Goal: Information Seeking & Learning: Learn about a topic

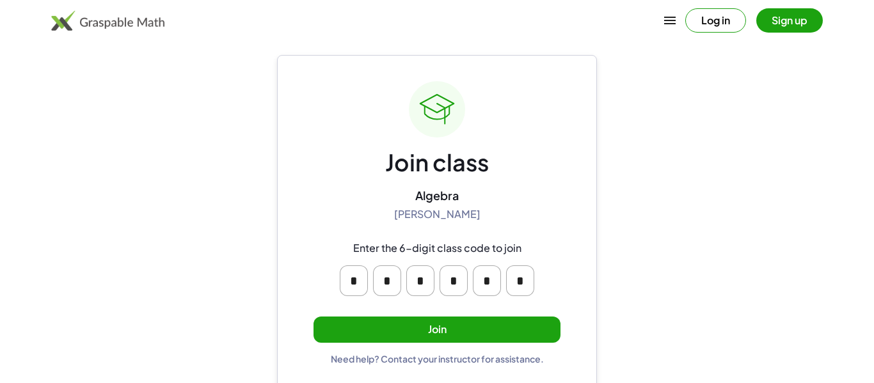
scroll to position [19, 0]
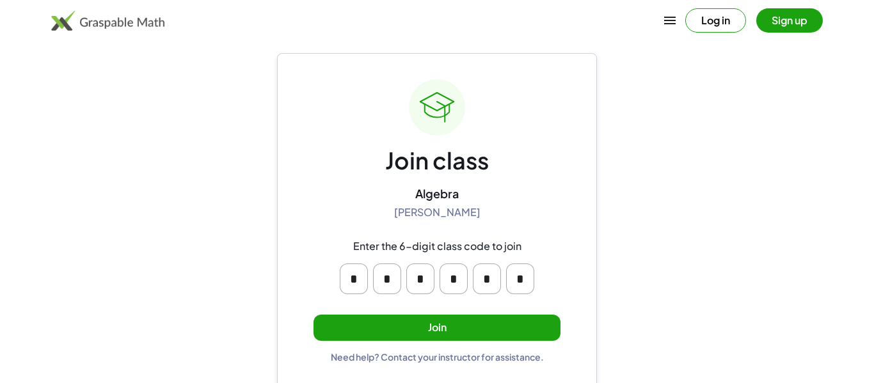
click at [353, 280] on input "*" at bounding box center [354, 279] width 28 height 31
type input "*"
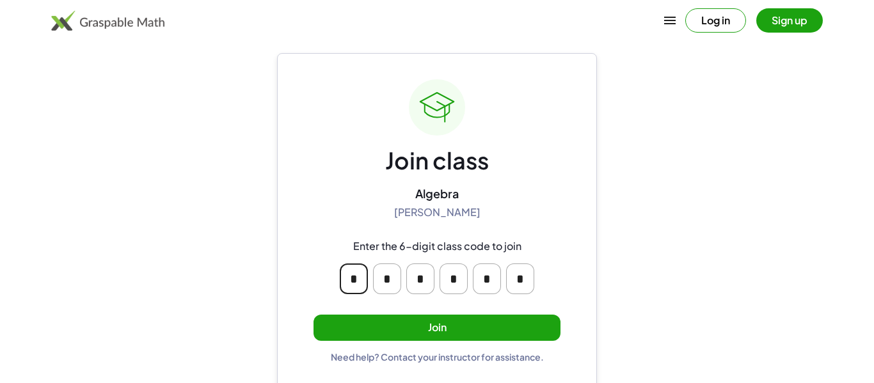
type input "*"
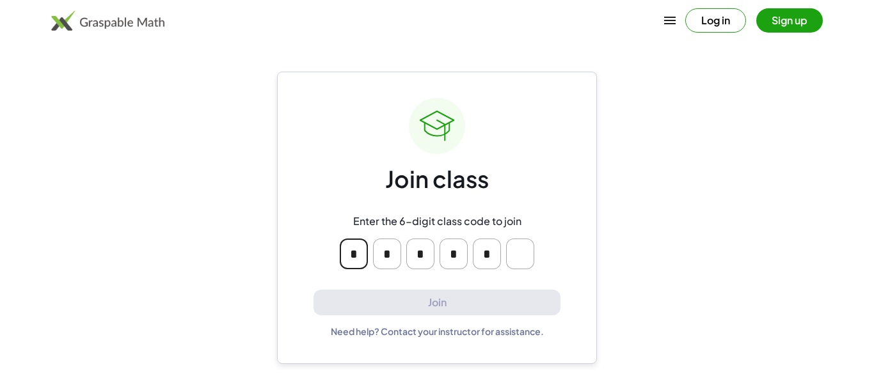
click at [360, 251] on input "*" at bounding box center [354, 254] width 28 height 31
type input "*"
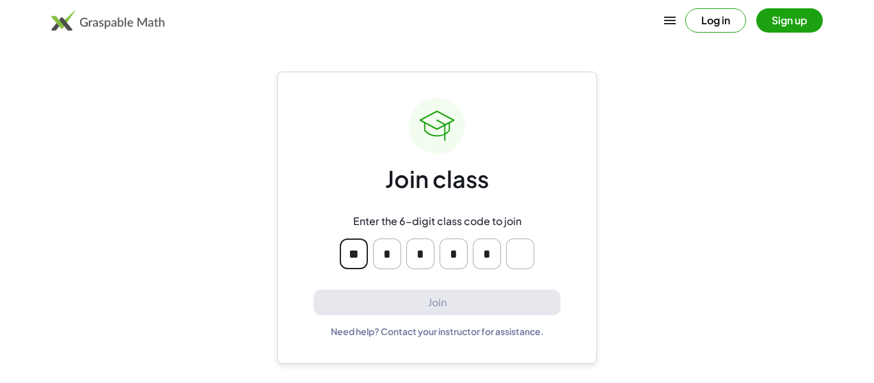
type input "*"
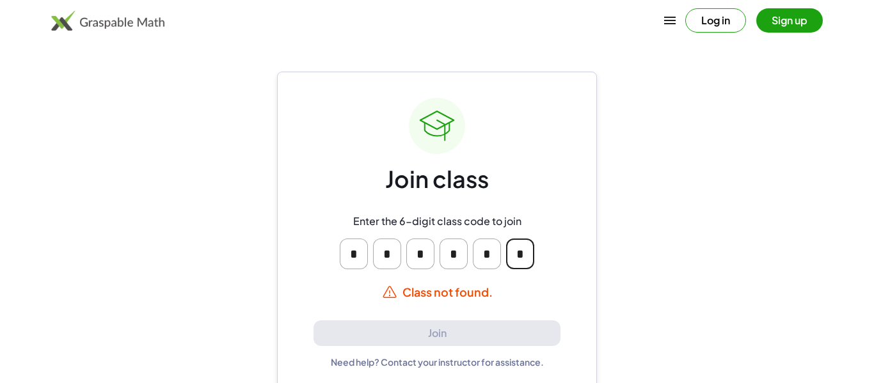
click at [532, 248] on input "*" at bounding box center [520, 254] width 28 height 31
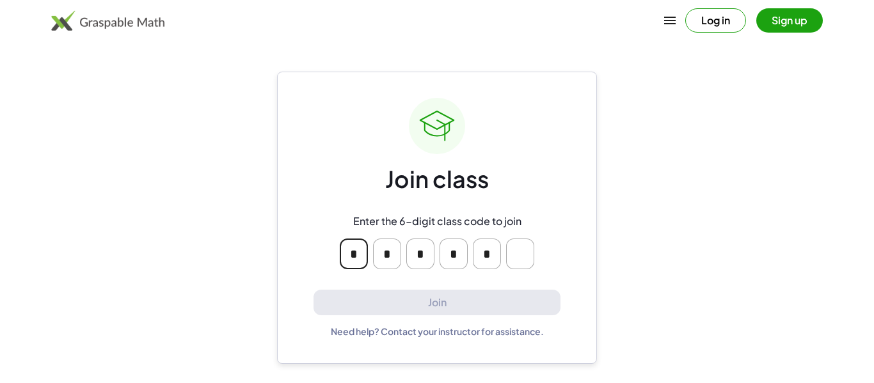
type input "*"
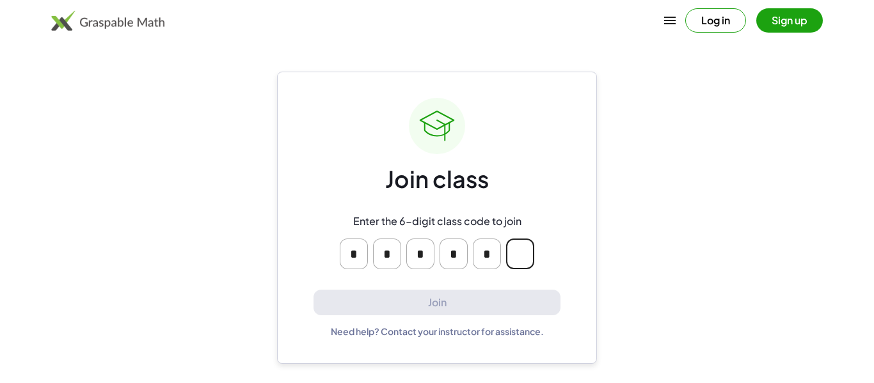
type input "*"
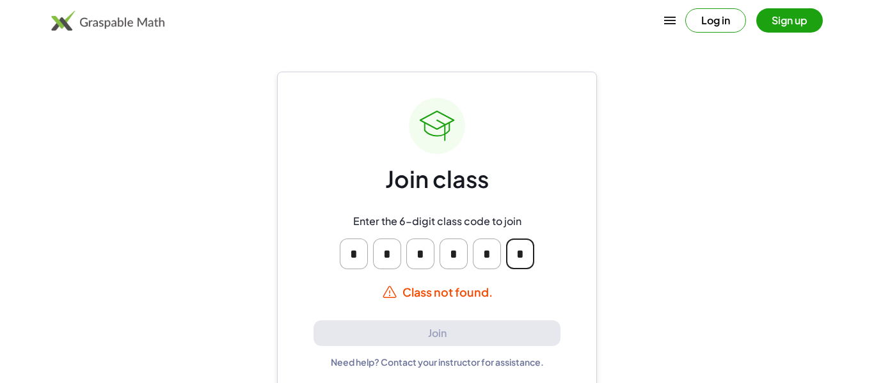
type input "*"
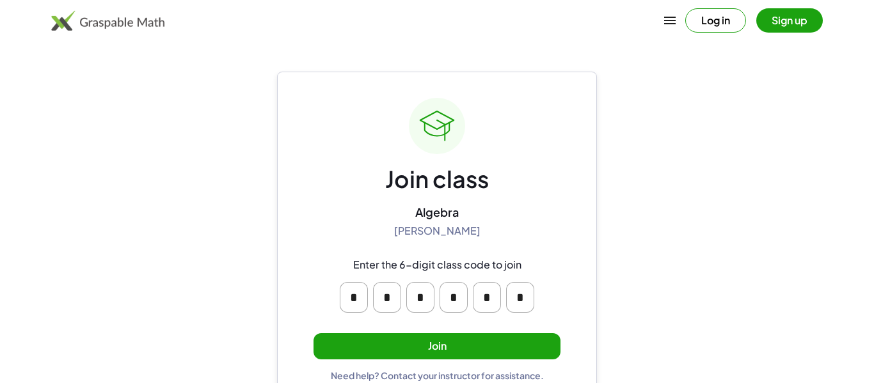
scroll to position [24, 0]
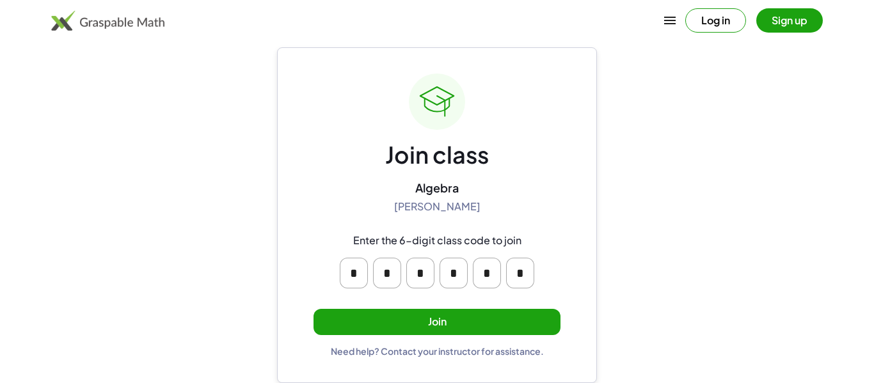
click at [416, 314] on button "Join" at bounding box center [436, 322] width 247 height 26
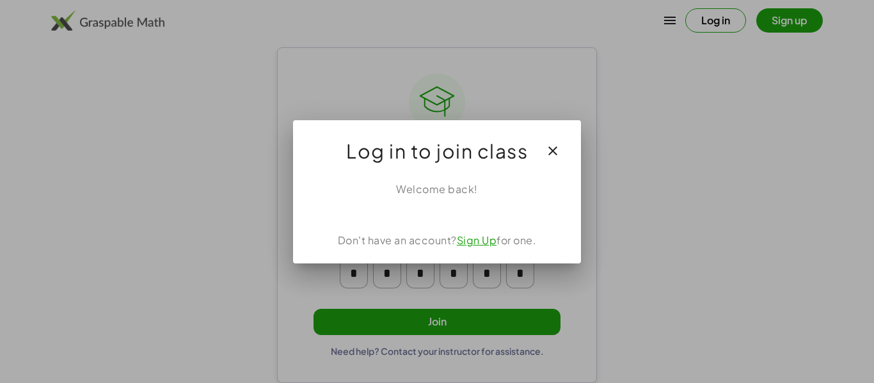
scroll to position [0, 0]
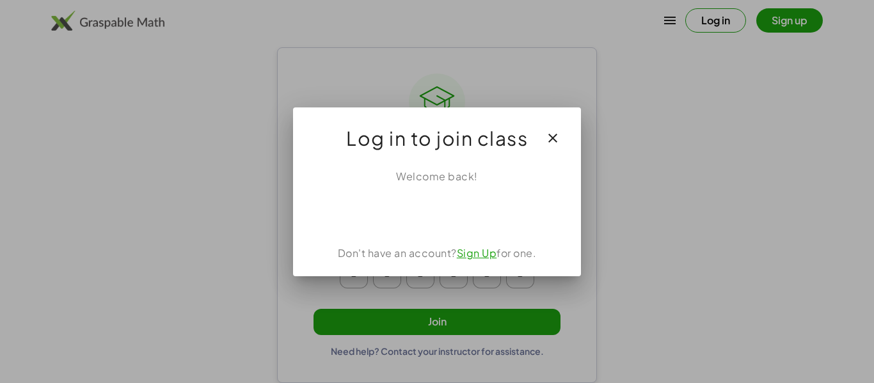
click at [553, 139] on icon "button" at bounding box center [552, 138] width 15 height 15
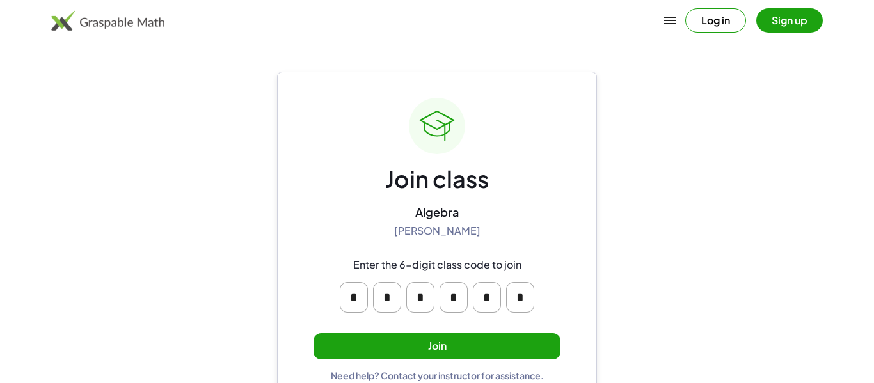
scroll to position [24, 0]
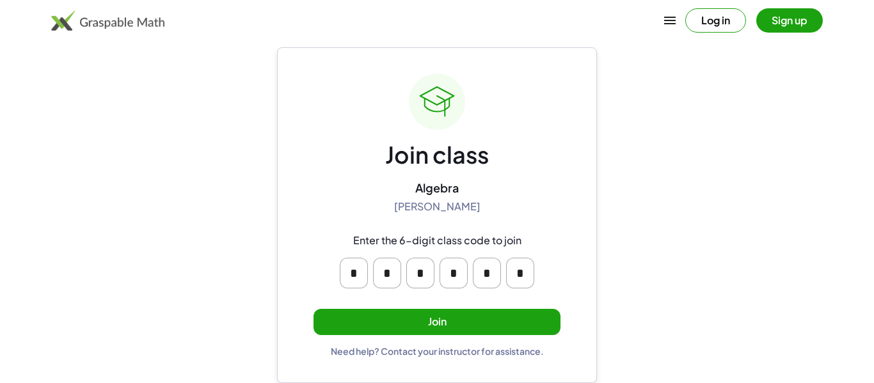
click at [505, 313] on button "Join" at bounding box center [436, 322] width 247 height 26
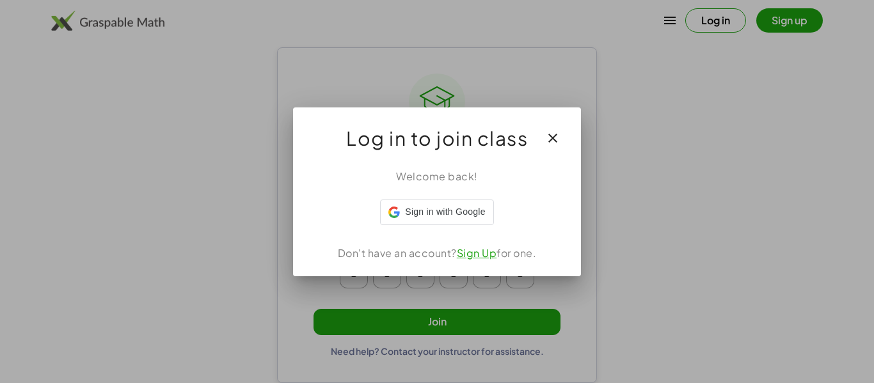
scroll to position [0, 0]
click at [479, 257] on link "Sign Up" at bounding box center [477, 252] width 40 height 13
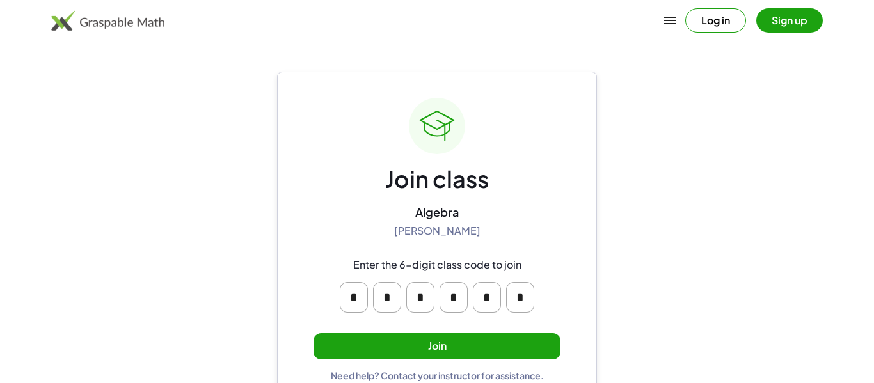
click at [432, 337] on button "Join" at bounding box center [436, 346] width 247 height 26
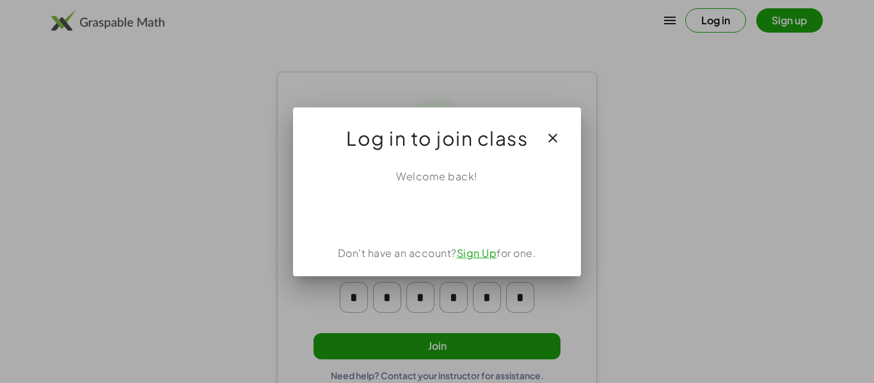
click at [487, 248] on link "Sign Up" at bounding box center [477, 252] width 40 height 13
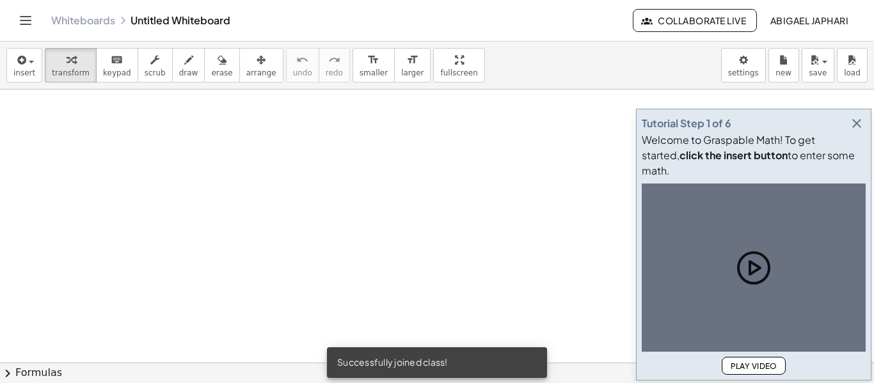
scroll to position [77, 0]
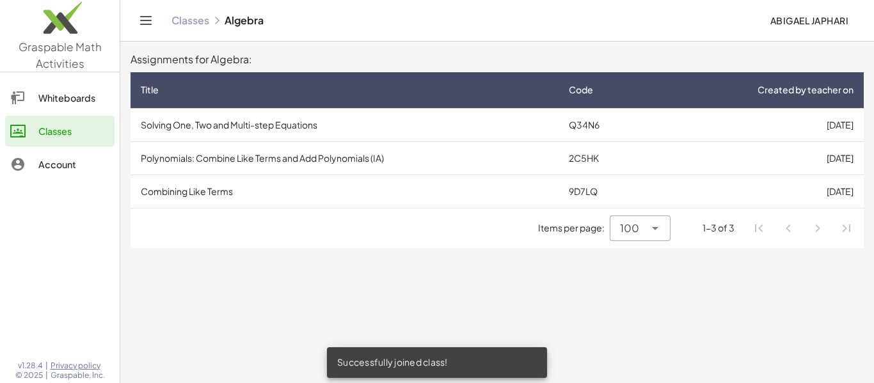
click at [375, 119] on td "Solving One, Two and Multi-step Equations" at bounding box center [345, 124] width 428 height 33
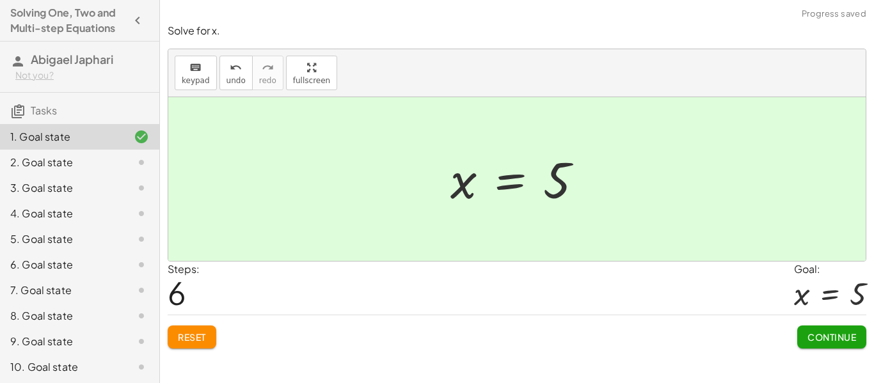
click at [844, 337] on span "Continue" at bounding box center [831, 337] width 49 height 12
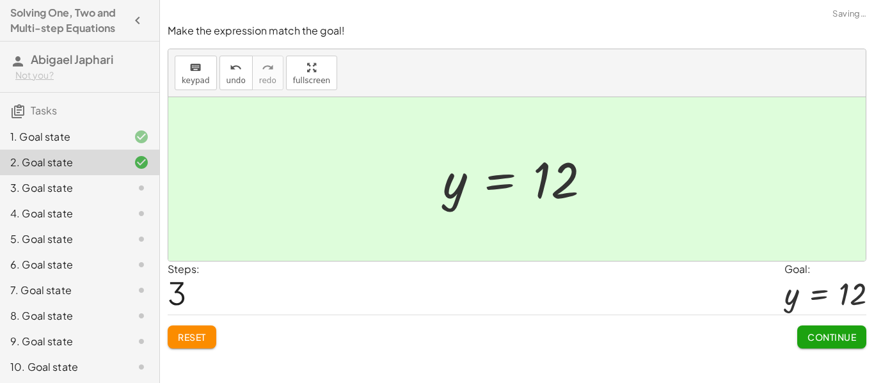
click at [853, 336] on span "Continue" at bounding box center [831, 337] width 49 height 12
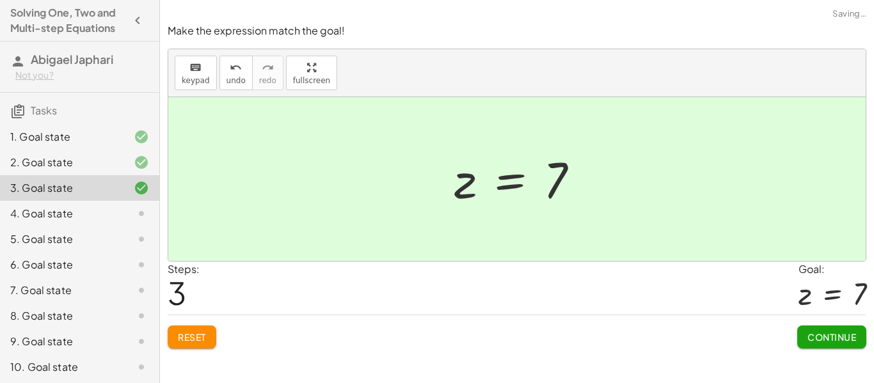
click at [834, 341] on span "Continue" at bounding box center [831, 337] width 49 height 12
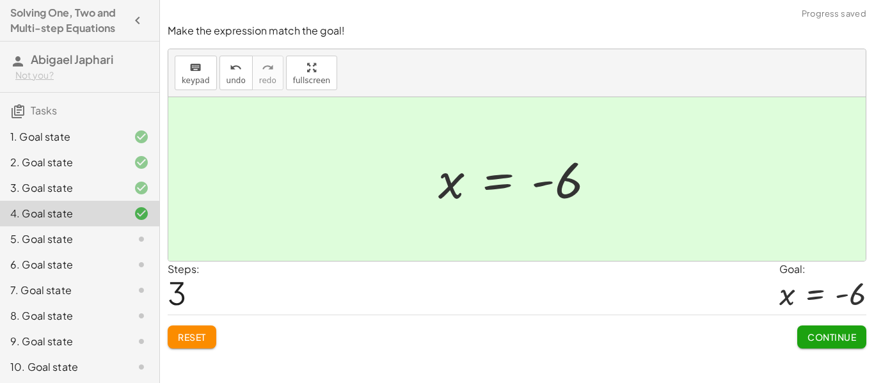
click at [849, 336] on span "Continue" at bounding box center [831, 337] width 49 height 12
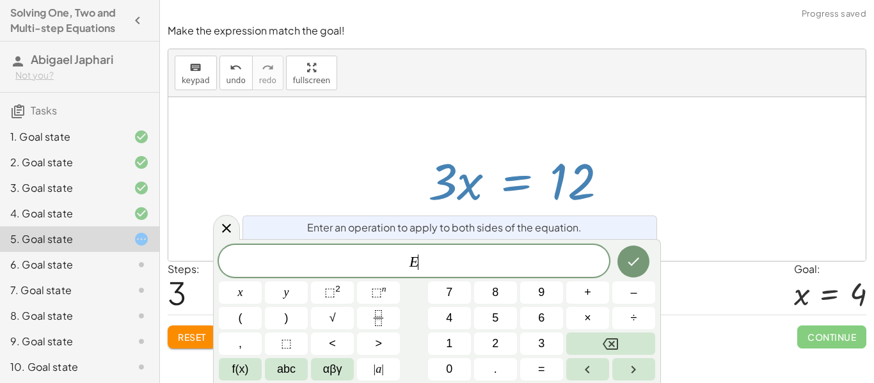
scroll to position [1, 0]
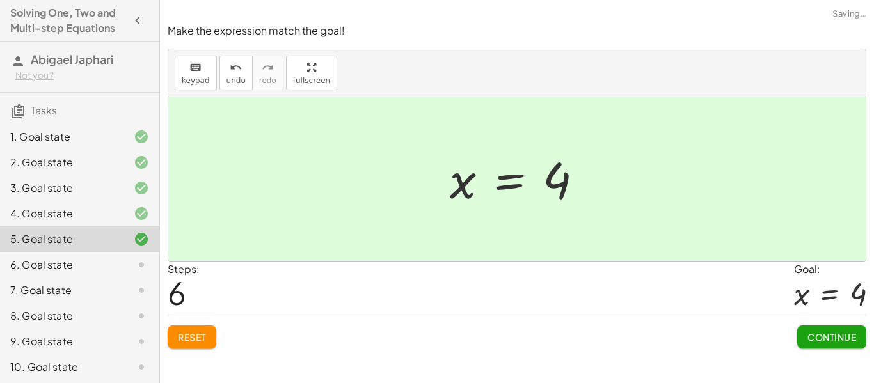
click at [861, 329] on button "Continue" at bounding box center [831, 337] width 69 height 23
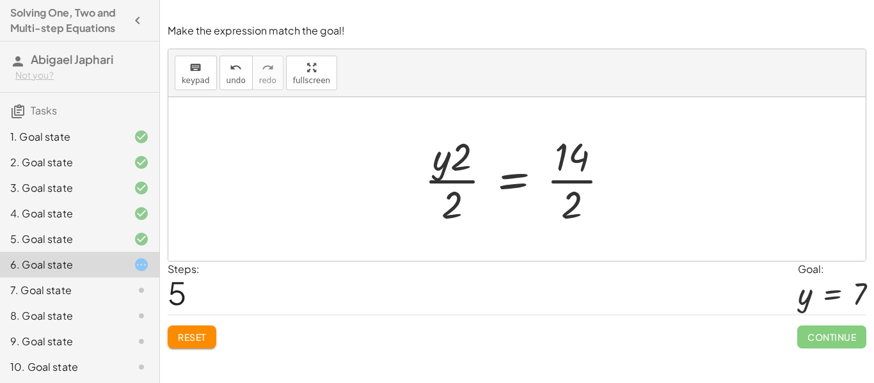
click at [202, 340] on span "Reset" at bounding box center [192, 337] width 28 height 12
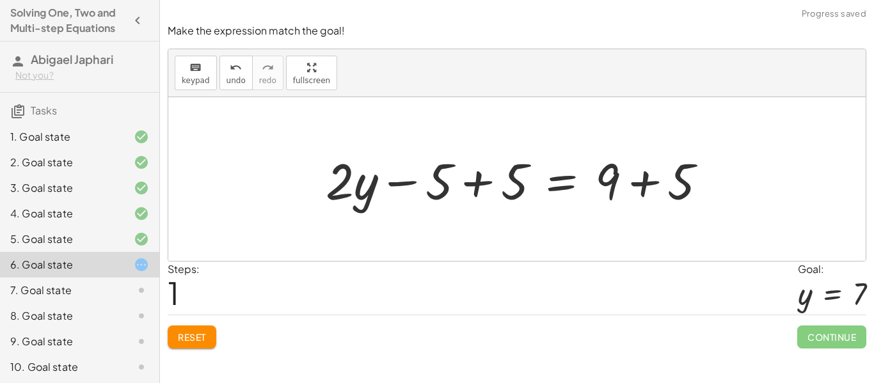
click at [202, 344] on button "Reset" at bounding box center [192, 337] width 49 height 23
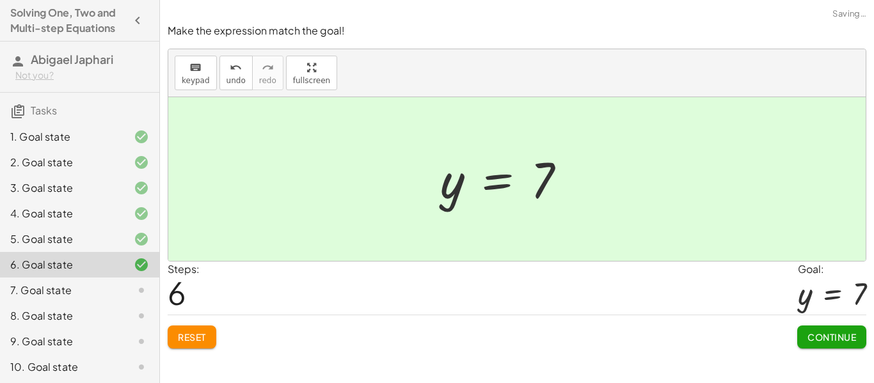
click at [842, 340] on span "Continue" at bounding box center [831, 337] width 49 height 12
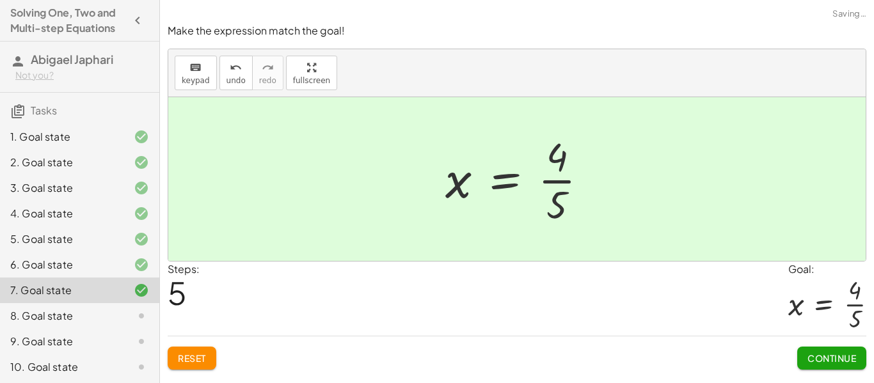
click at [843, 365] on button "Continue" at bounding box center [831, 358] width 69 height 23
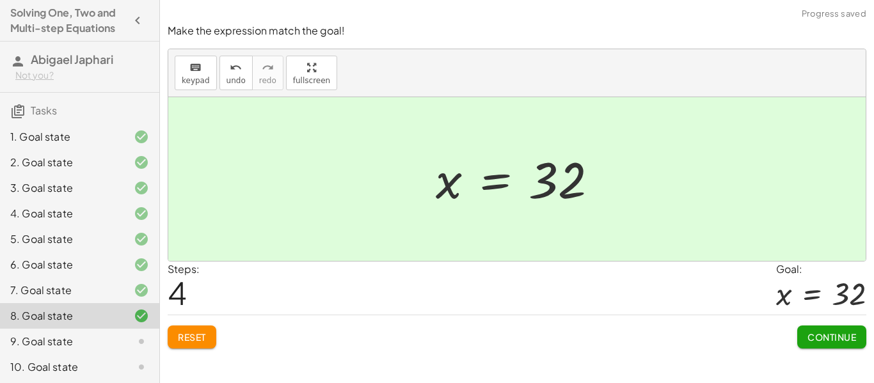
click at [853, 343] on button "Continue" at bounding box center [831, 337] width 69 height 23
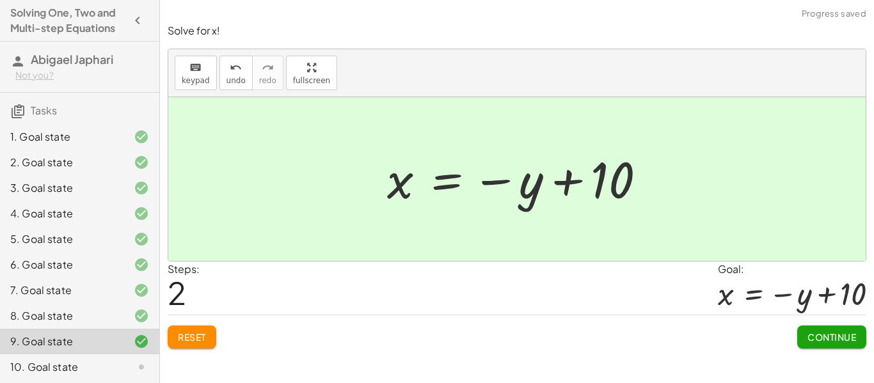
click at [844, 337] on span "Continue" at bounding box center [831, 337] width 49 height 12
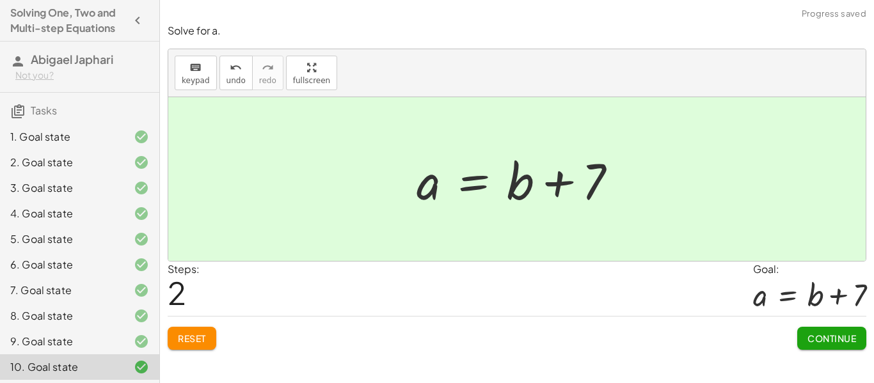
click at [843, 335] on span "Continue" at bounding box center [831, 339] width 49 height 12
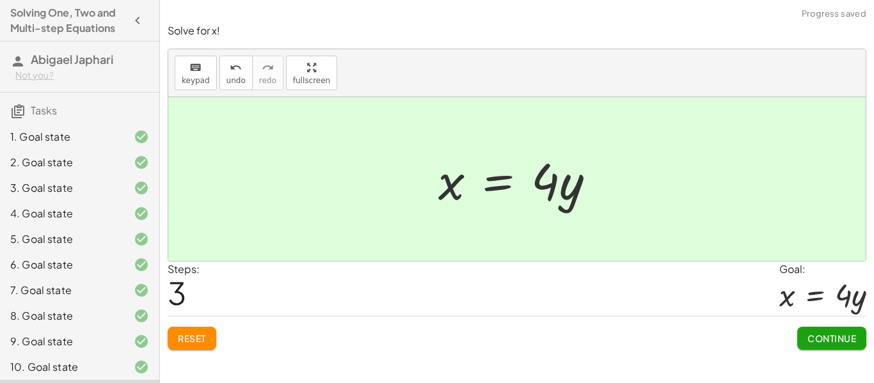
click at [850, 344] on span "Continue" at bounding box center [831, 339] width 49 height 12
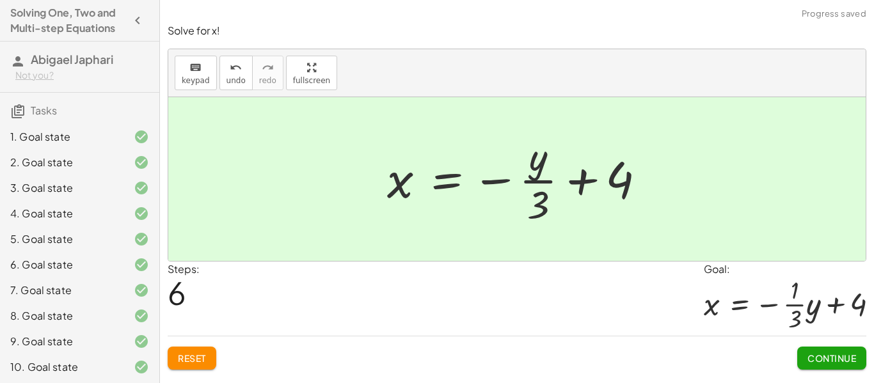
click at [832, 360] on span "Continue" at bounding box center [831, 358] width 49 height 12
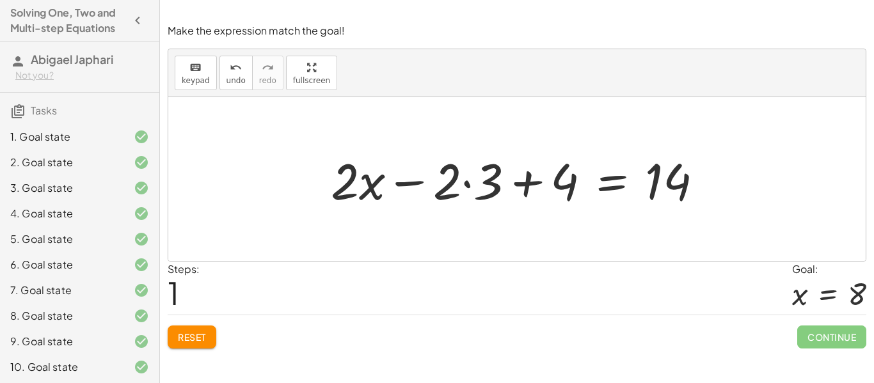
click at [208, 328] on button "Reset" at bounding box center [192, 337] width 49 height 23
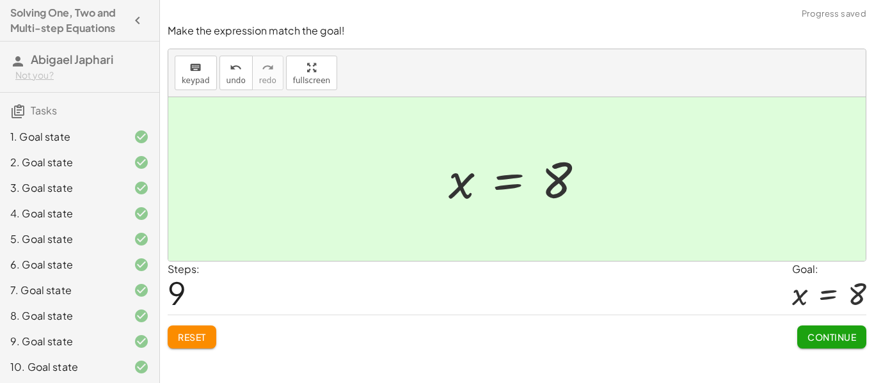
click at [837, 361] on div "Solve for x. keyboard keypad undo undo redo redo fullscreen + x + 7 = 12 + x + …" at bounding box center [517, 191] width 714 height 383
click at [818, 348] on button "Continue" at bounding box center [831, 337] width 69 height 23
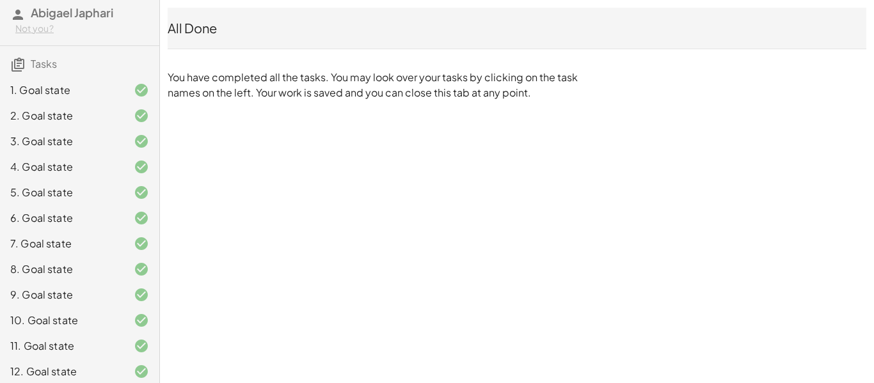
scroll to position [0, 0]
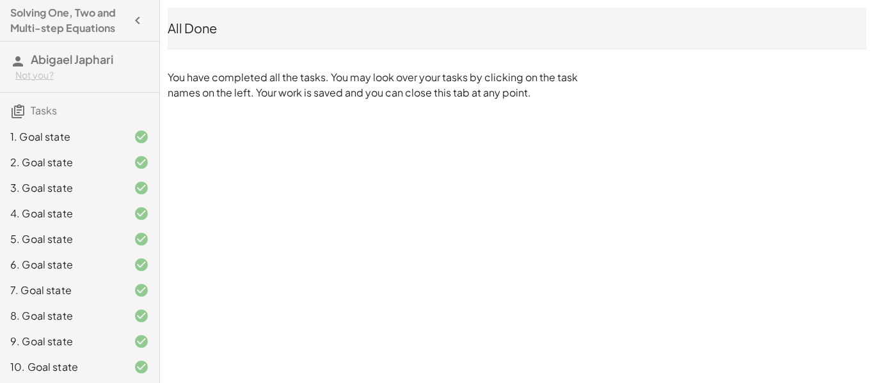
click at [108, 108] on h3 "Tasks" at bounding box center [79, 106] width 159 height 27
click at [352, 19] on div "All Done" at bounding box center [517, 28] width 699 height 41
click at [156, 2] on div "Solving One, Two and Multi-step Equations Abigael Japhari Not you? Tasks 1. Goa…" at bounding box center [79, 191] width 159 height 383
click at [134, 29] on button "button" at bounding box center [137, 20] width 23 height 23
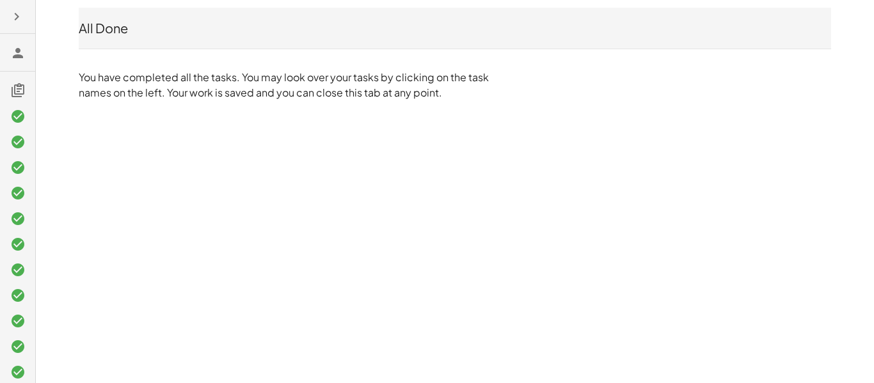
click at [23, 24] on icon "button" at bounding box center [16, 16] width 15 height 15
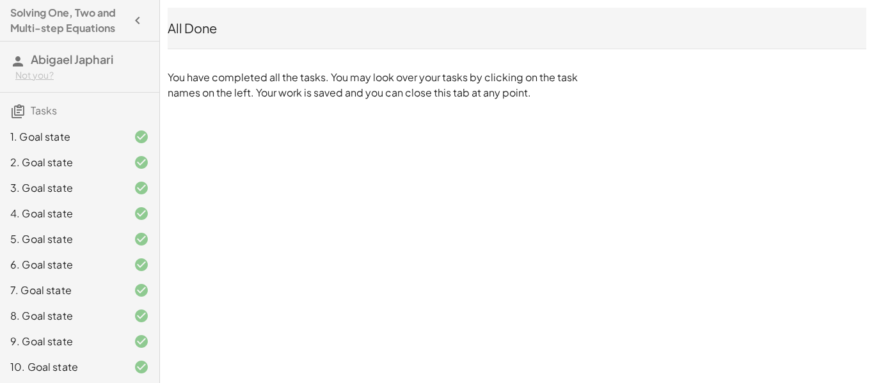
click at [68, 28] on h4 "Solving One, Two and Multi-step Equations" at bounding box center [68, 20] width 116 height 31
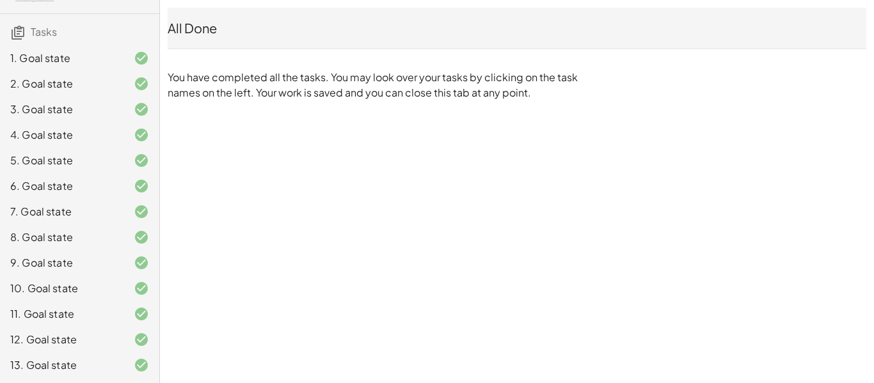
click at [49, 97] on div "1. Goal state" at bounding box center [79, 110] width 159 height 26
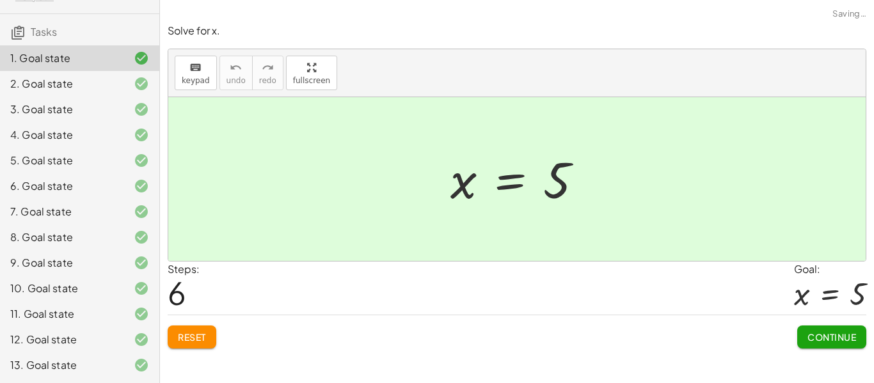
click at [50, 41] on div "1. Goal state 2. Goal state 3. Goal state 4. Goal state 5. Goal state 6. Goal s…" at bounding box center [79, 211] width 159 height 343
click at [54, 40] on div "1. Goal state 2. Goal state 3. Goal state 4. Goal state 5. Goal state 6. Goal s…" at bounding box center [79, 211] width 159 height 343
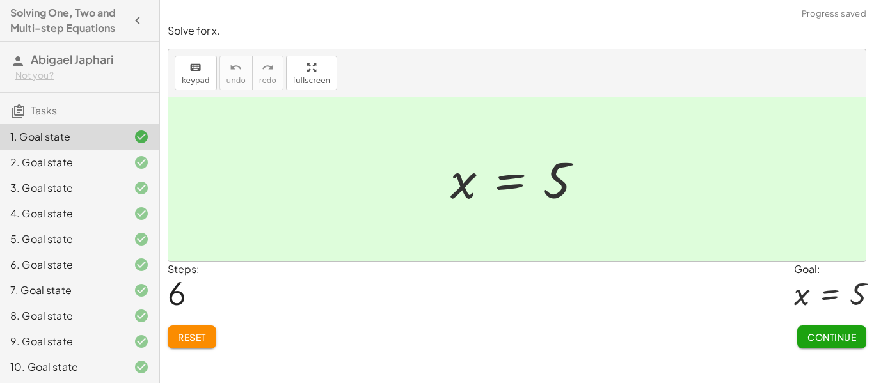
click at [58, 104] on h3 "Tasks" at bounding box center [79, 106] width 159 height 27
click at [57, 108] on span "Tasks" at bounding box center [44, 110] width 26 height 13
click at [35, 121] on div "1. Goal state 2. Goal state 3. Goal state 4. Goal state 5. Goal state 6. Goal s…" at bounding box center [79, 290] width 159 height 343
click at [28, 127] on div "1. Goal state" at bounding box center [79, 137] width 159 height 26
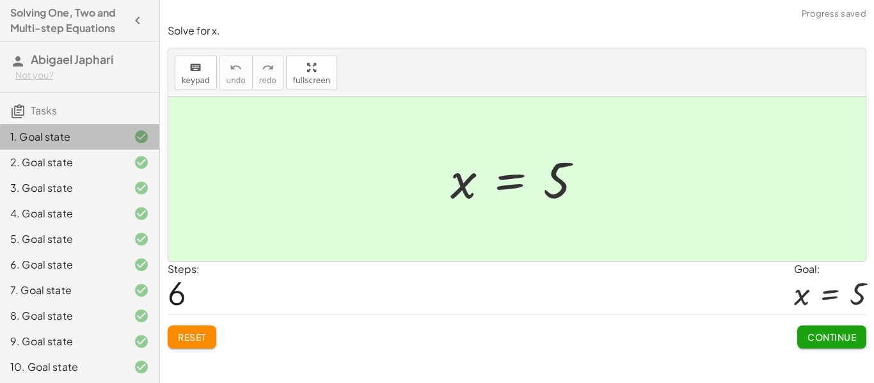
click at [29, 175] on div "1. Goal state" at bounding box center [79, 188] width 159 height 26
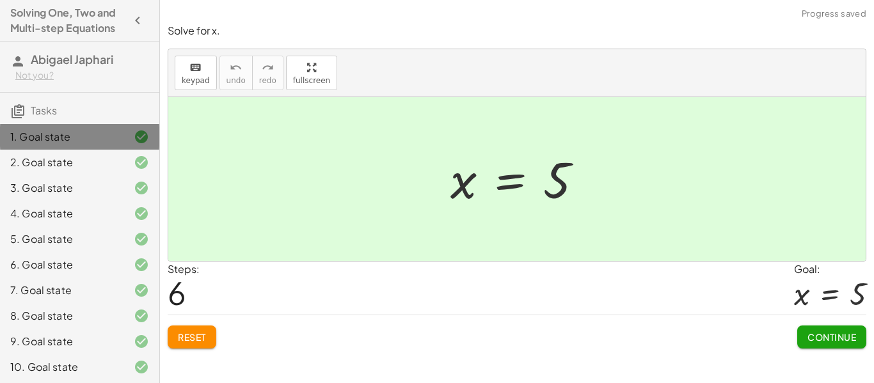
click at [31, 112] on span "Tasks" at bounding box center [44, 110] width 26 height 13
click at [39, 107] on span "Tasks" at bounding box center [44, 110] width 26 height 13
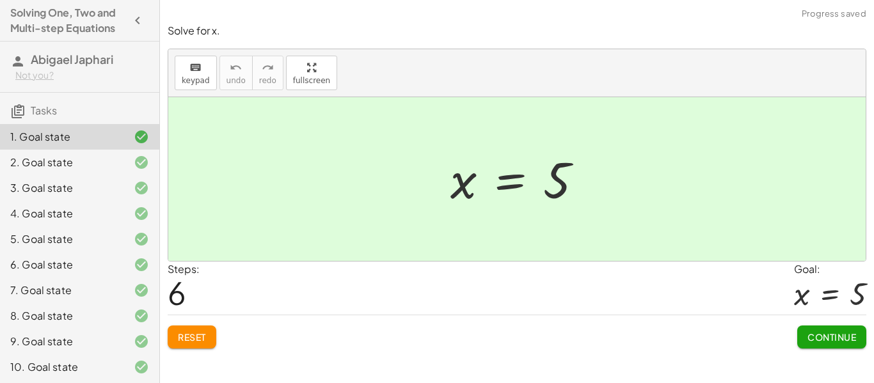
click at [36, 105] on span "Tasks" at bounding box center [44, 110] width 26 height 13
click at [41, 107] on span "Tasks" at bounding box center [44, 110] width 26 height 13
click at [67, 78] on div "Not you?" at bounding box center [82, 75] width 134 height 13
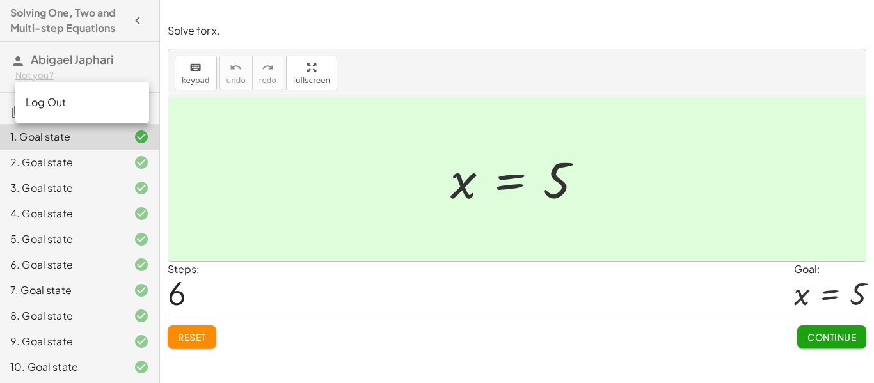
click at [77, 54] on span "Abigael Japhari" at bounding box center [72, 59] width 83 height 15
click at [852, 91] on div "keyboard keypad undo undo redo redo fullscreen" at bounding box center [516, 73] width 697 height 48
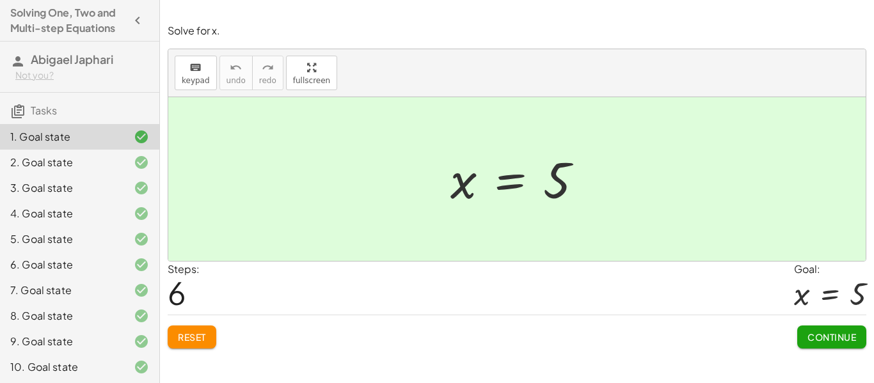
click at [133, 17] on icon "button" at bounding box center [137, 20] width 15 height 15
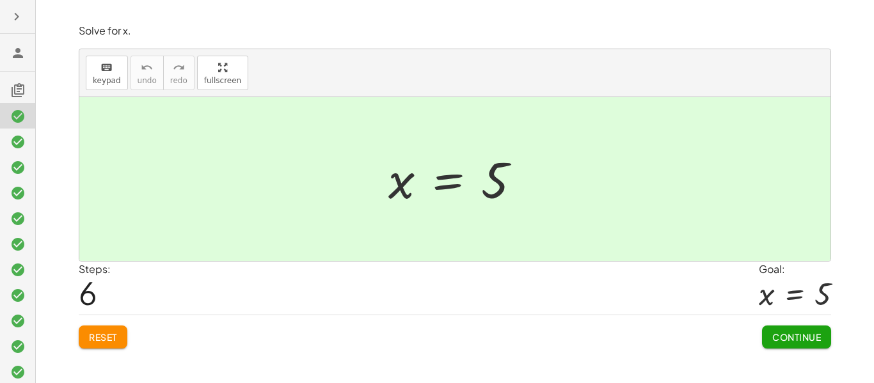
click at [13, 7] on button "button" at bounding box center [16, 16] width 23 height 23
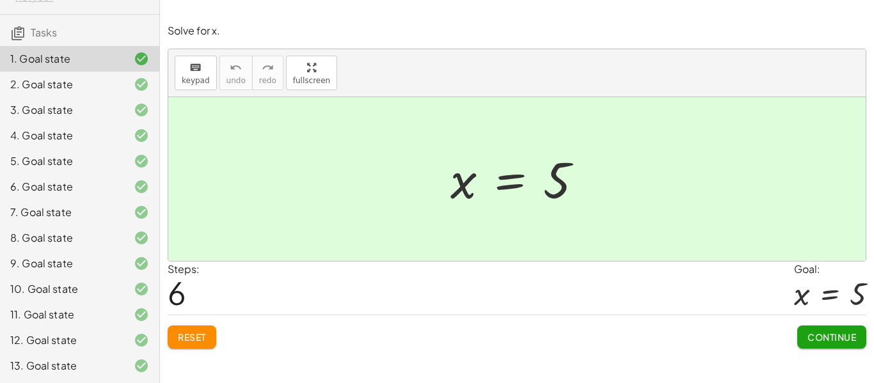
scroll to position [79, 0]
click at [15, 340] on div "12. Goal state" at bounding box center [61, 339] width 103 height 15
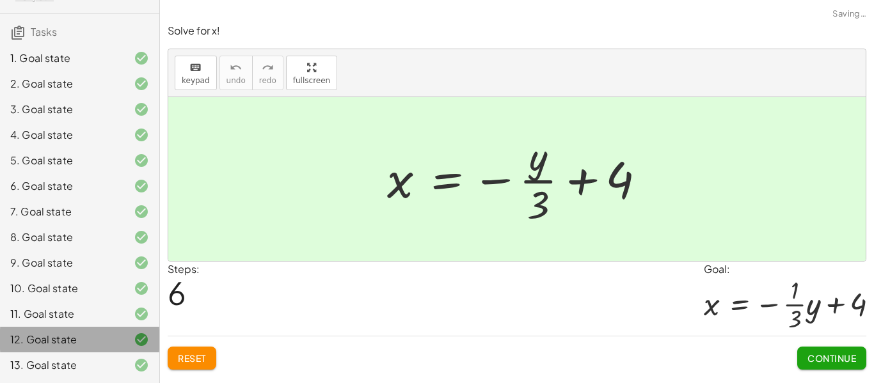
click at [29, 346] on div "12. Goal state" at bounding box center [61, 339] width 103 height 15
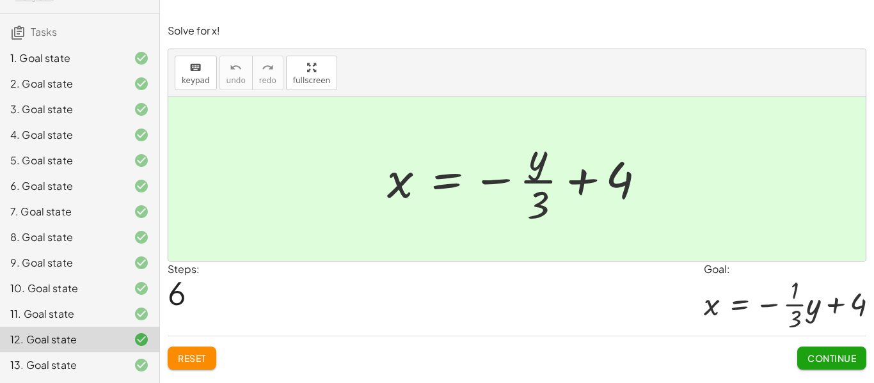
click at [124, 360] on div at bounding box center [131, 365] width 36 height 15
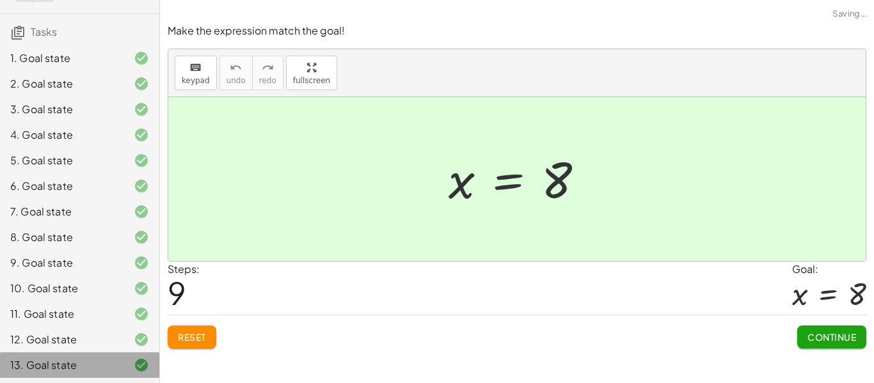
click at [124, 360] on div at bounding box center [131, 365] width 36 height 15
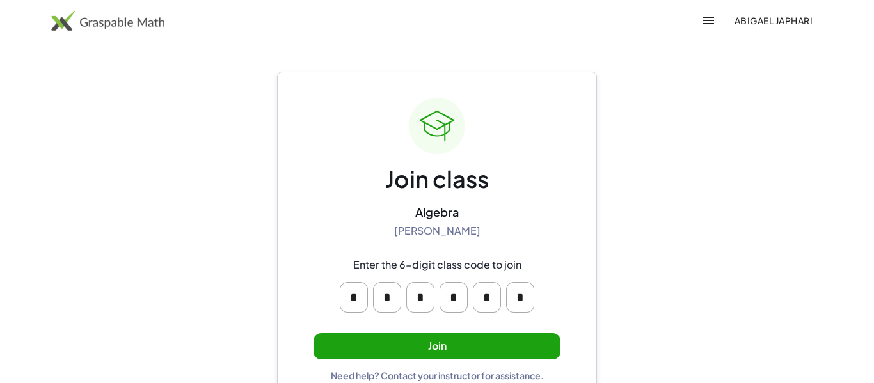
click at [495, 346] on button "Join" at bounding box center [436, 346] width 247 height 26
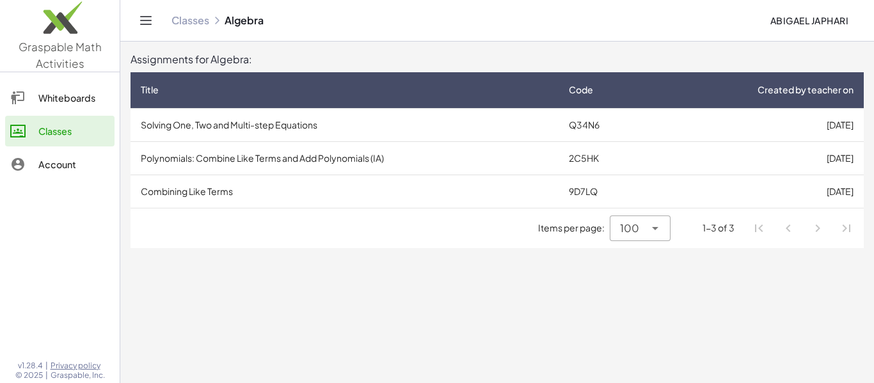
click at [184, 160] on td "Polynomials: Combine Like Terms and Add Polynomials (IA)" at bounding box center [345, 157] width 428 height 33
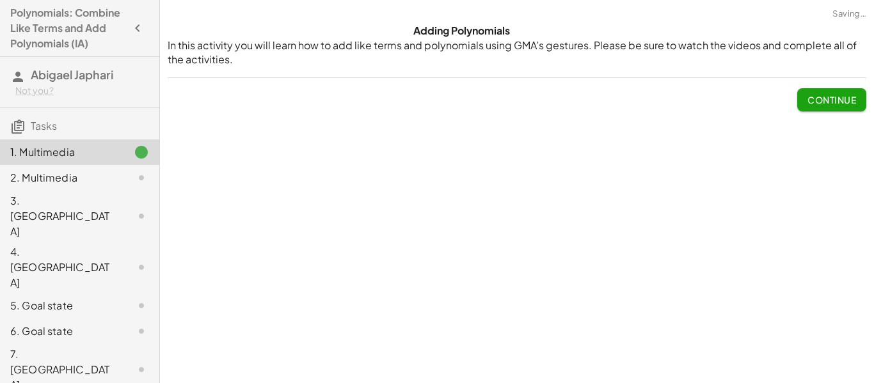
click at [846, 90] on button "Continue" at bounding box center [831, 99] width 69 height 23
click at [0, 0] on div "Watch this video to learn how to identify like terms. Adding polynomials is don…" at bounding box center [0, 0] width 0 height 0
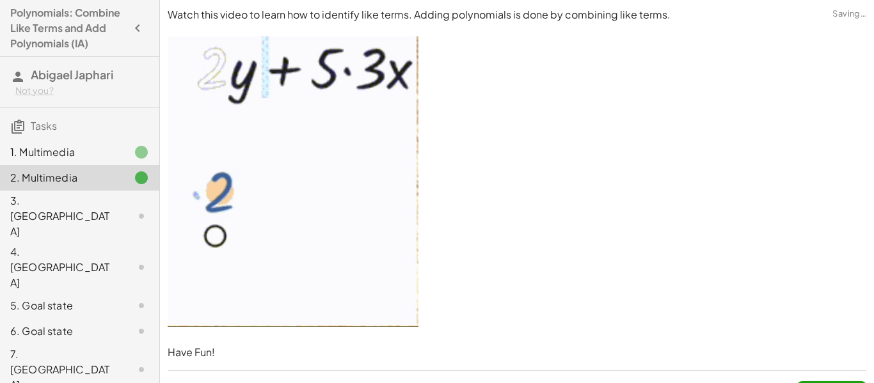
click at [836, 102] on div "Watch this video to learn how to identify like terms. Adding polynomials is don…" at bounding box center [517, 206] width 714 height 412
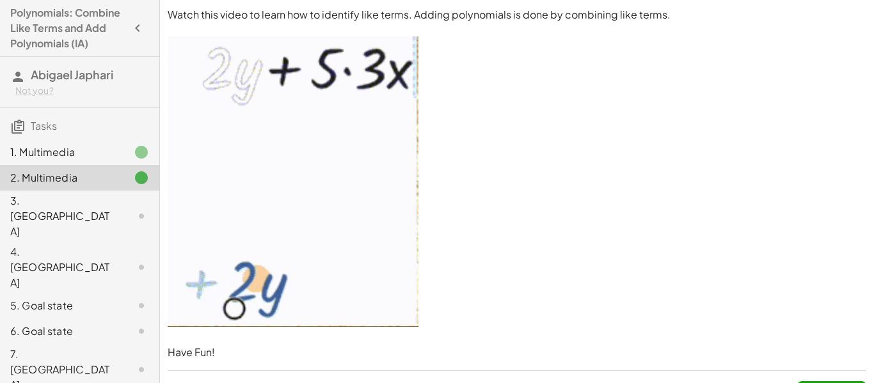
scroll to position [29, 0]
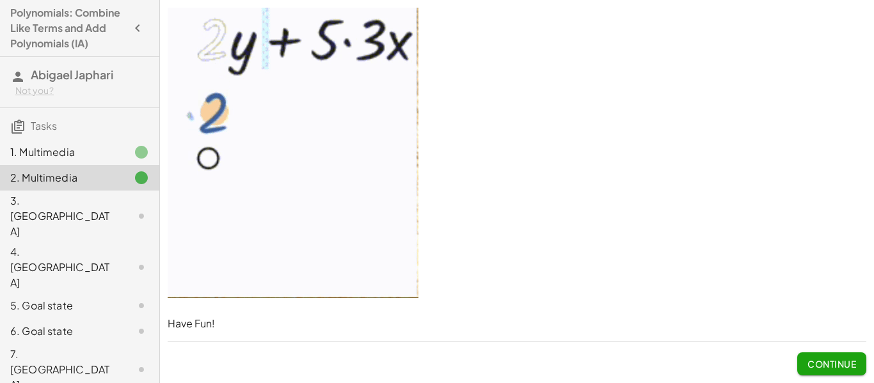
click at [850, 370] on button "Continue" at bounding box center [831, 363] width 69 height 23
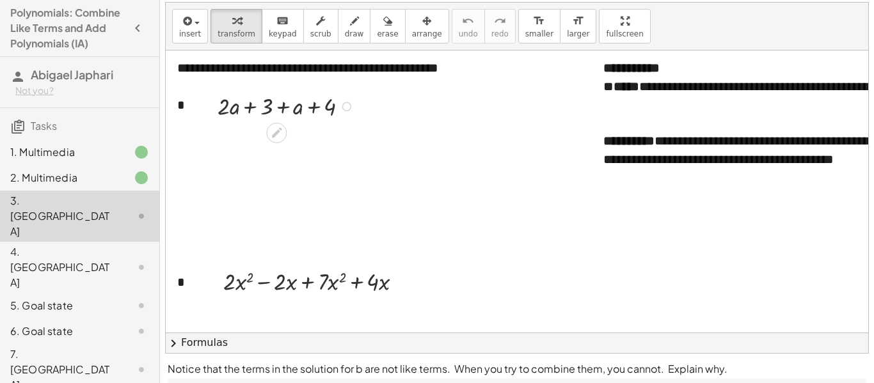
scroll to position [0, 0]
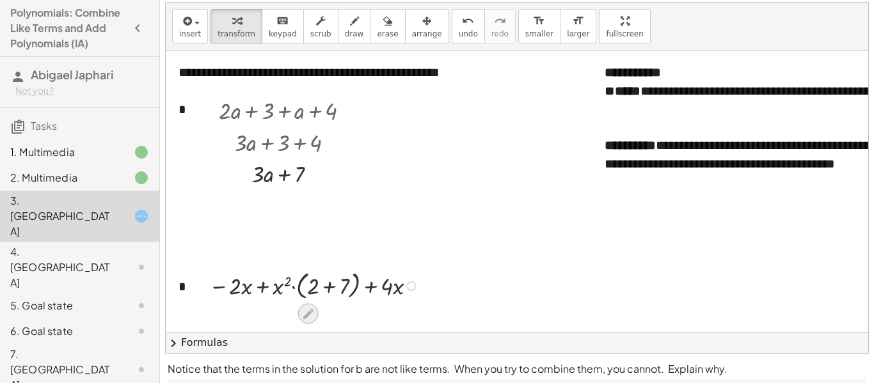
click at [312, 320] on icon at bounding box center [307, 313] width 13 height 13
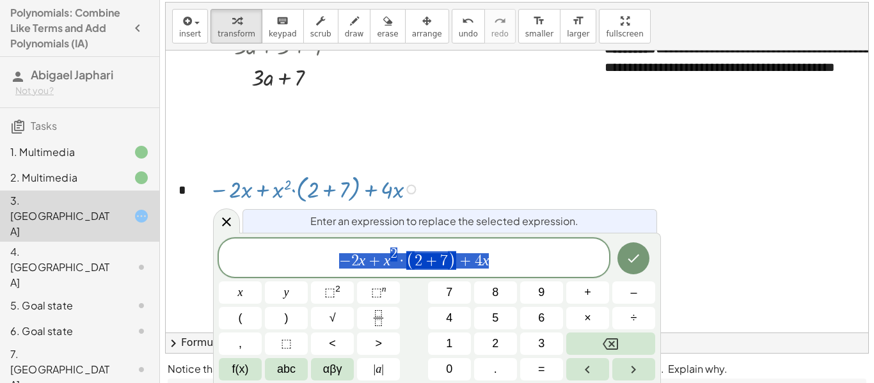
scroll to position [99, 0]
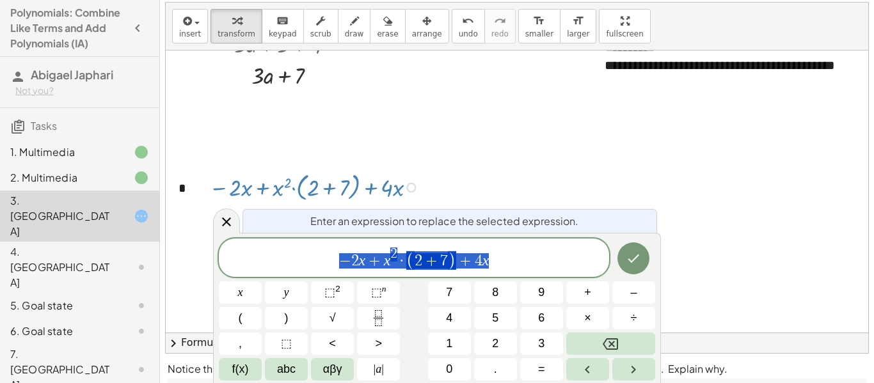
click at [619, 342] on button "Backspace" at bounding box center [610, 344] width 89 height 22
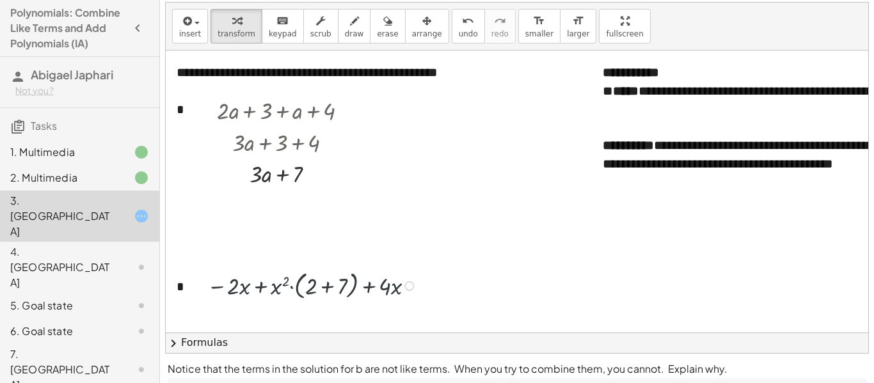
scroll to position [0, 2]
click at [274, 304] on div "+ · 2 · x 2 − · 2 · x + · 7 · x 2 + · 4 · x + 2 x 2 − · 2 · x + 7 · + · 4 · x +…" at bounding box center [303, 285] width 233 height 42
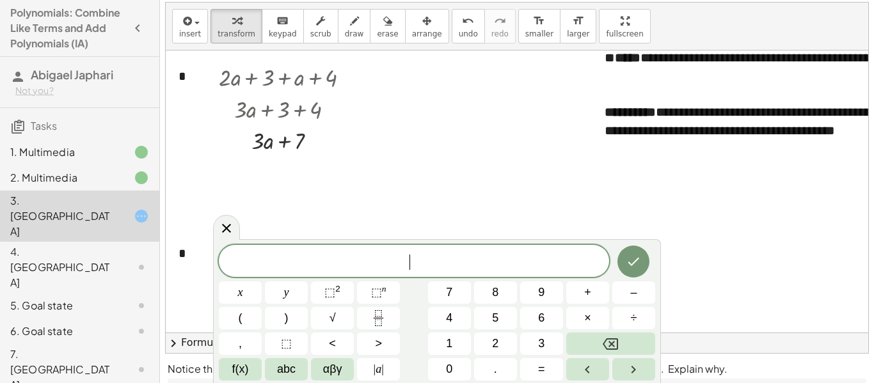
scroll to position [32, 2]
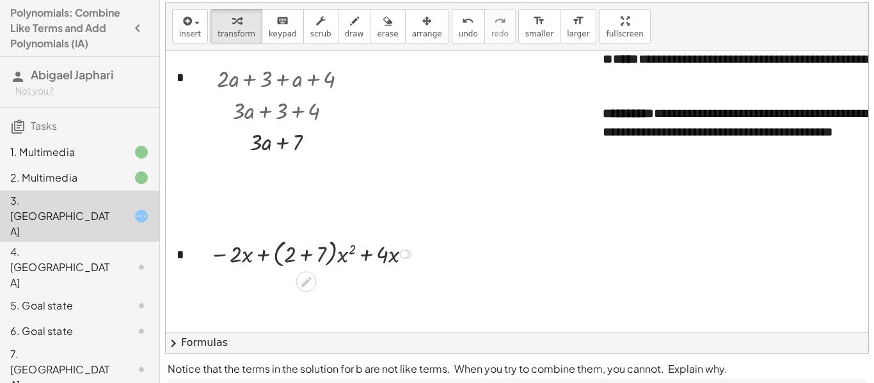
click at [394, 271] on div "+ · 2 · x 2 − · 2 · x + · 7 · x 2 + · 4 · x − · 2 · x + · x 2 · ( + 2 + 7 ) + ·…" at bounding box center [304, 253] width 228 height 42
click at [298, 276] on div at bounding box center [306, 282] width 20 height 20
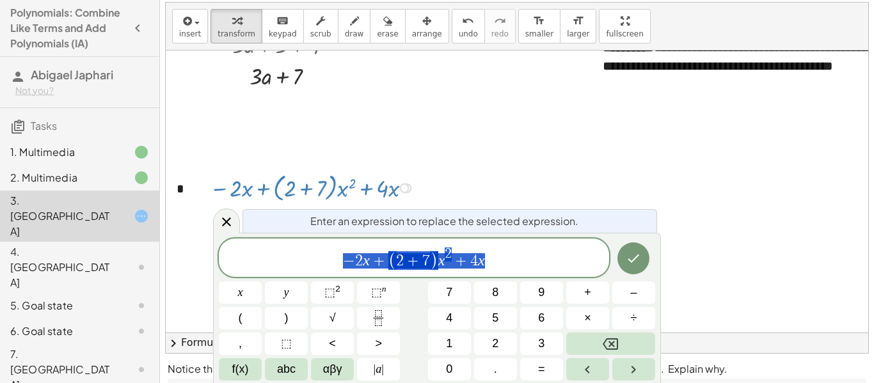
scroll to position [99, 2]
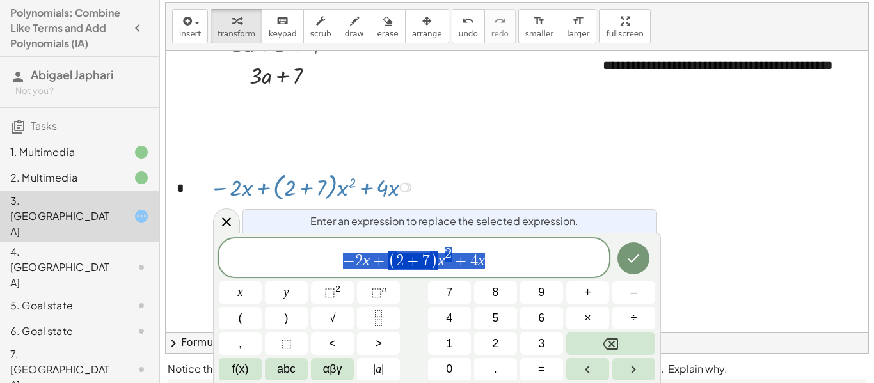
click at [608, 351] on icon "Backspace" at bounding box center [610, 343] width 15 height 15
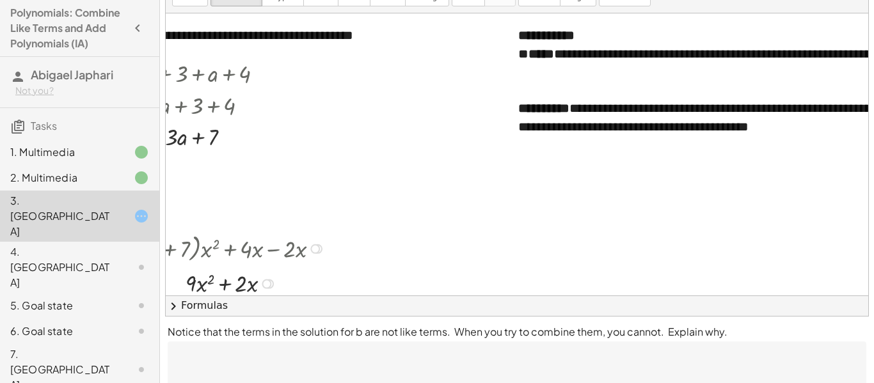
scroll to position [119, 0]
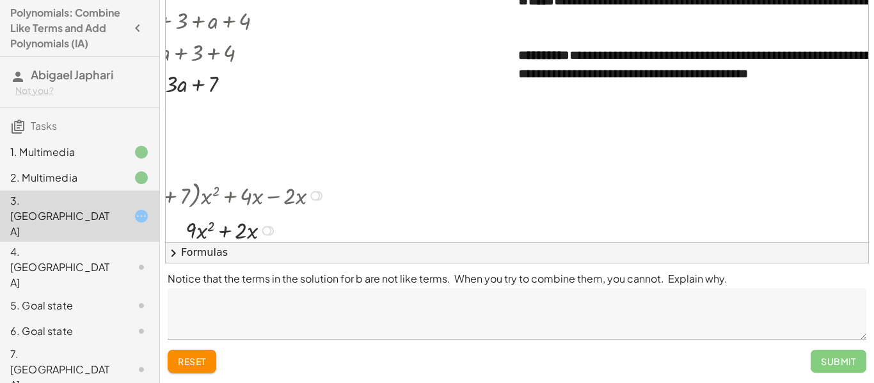
click at [771, 310] on textarea at bounding box center [517, 314] width 699 height 51
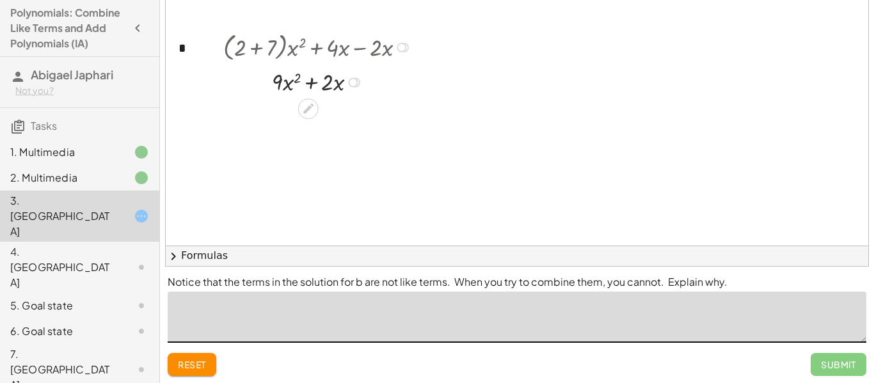
scroll to position [115, 0]
click at [771, 315] on textarea at bounding box center [517, 317] width 699 height 51
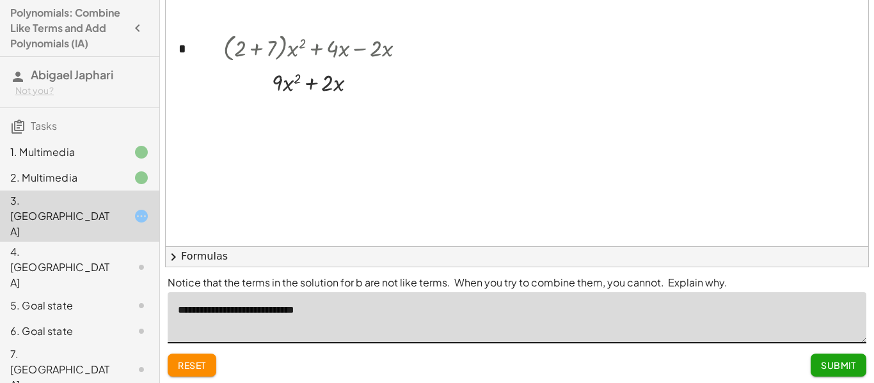
click at [245, 315] on textarea "**********" at bounding box center [517, 317] width 699 height 51
type textarea "**********"
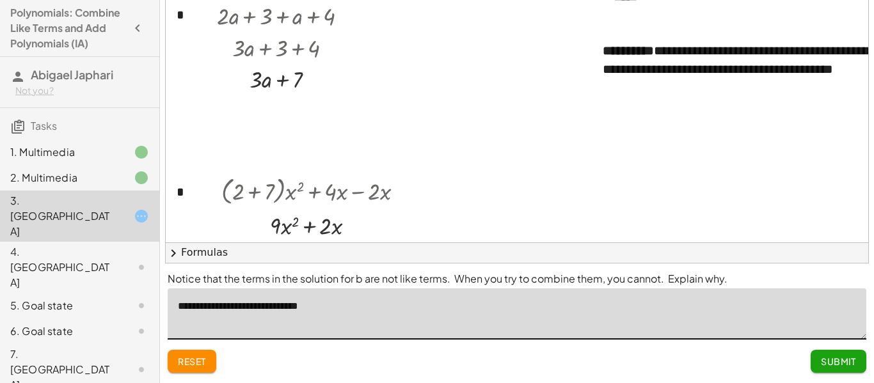
scroll to position [1, 2]
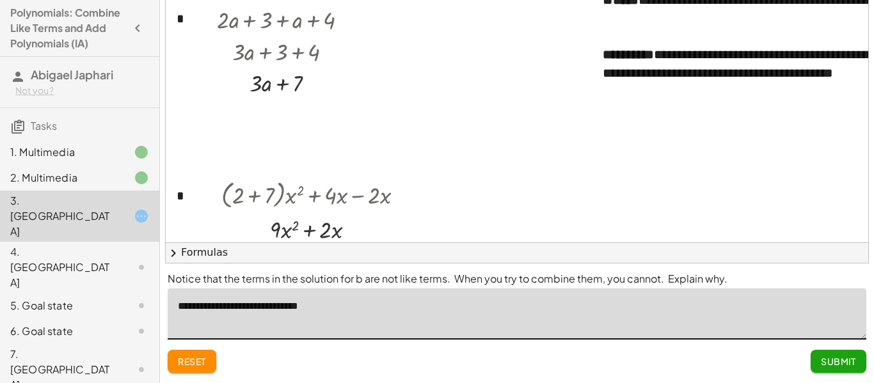
click at [846, 359] on span "Submit" at bounding box center [838, 362] width 35 height 12
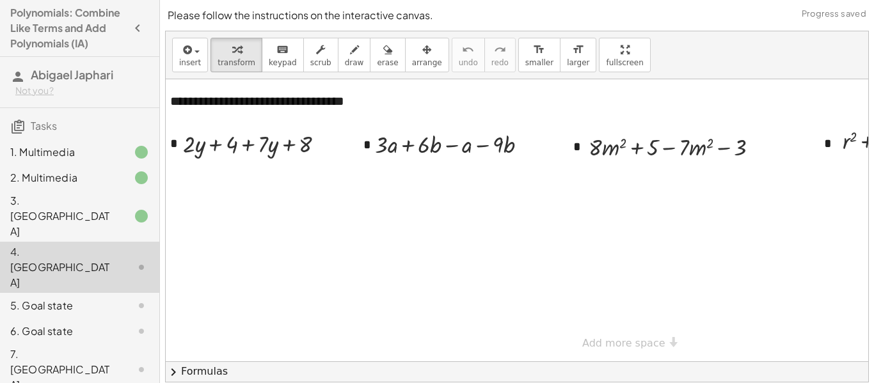
scroll to position [0, 0]
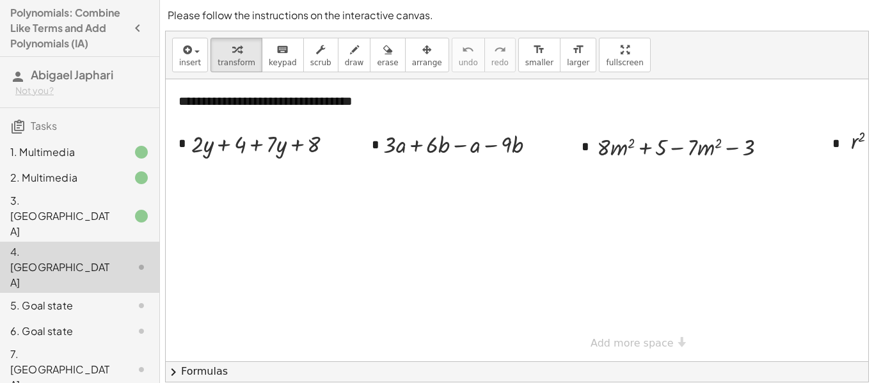
click at [101, 298] on div "5. Goal state" at bounding box center [61, 305] width 103 height 15
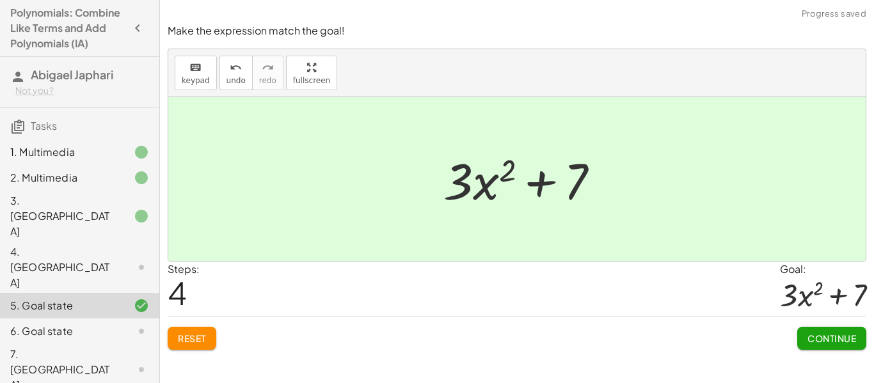
click at [836, 345] on button "Continue" at bounding box center [831, 338] width 69 height 23
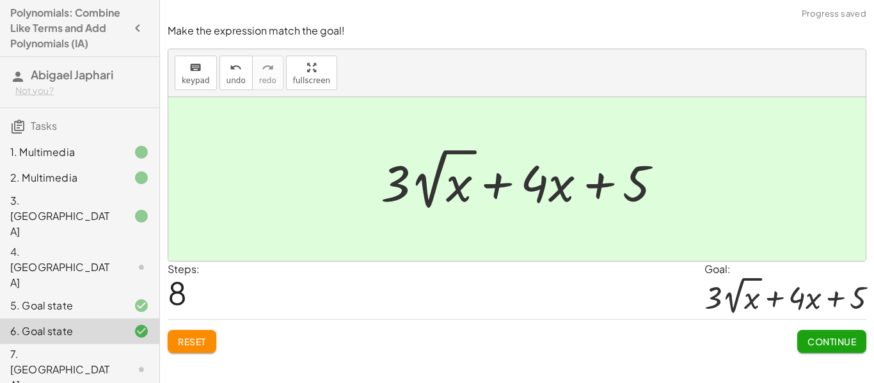
click at [844, 340] on span "Continue" at bounding box center [831, 342] width 49 height 12
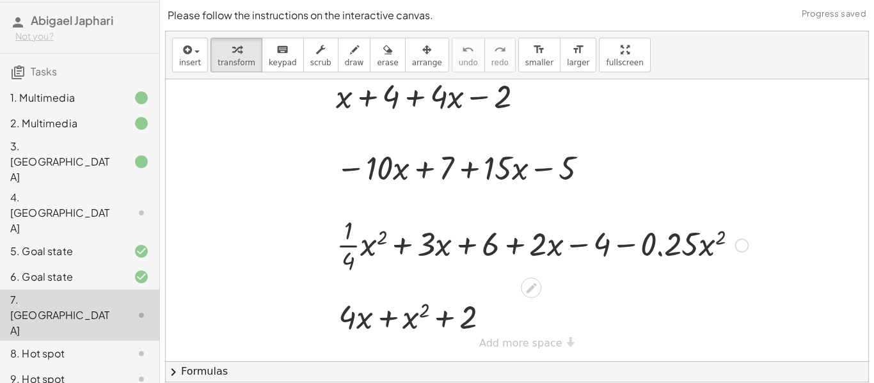
scroll to position [94, 0]
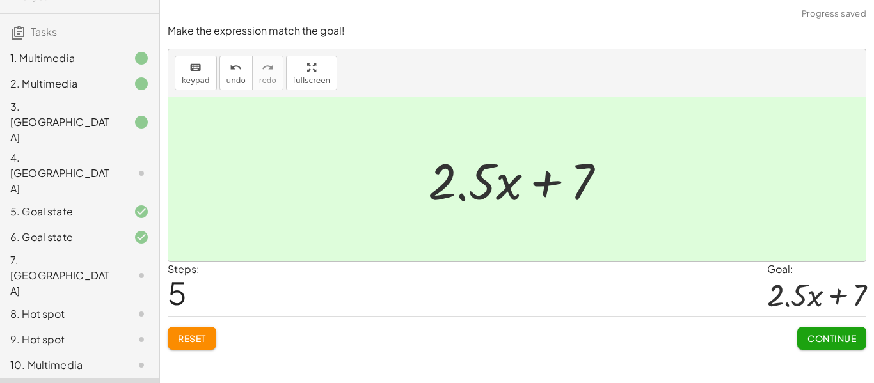
click at [840, 342] on span "Continue" at bounding box center [831, 339] width 49 height 12
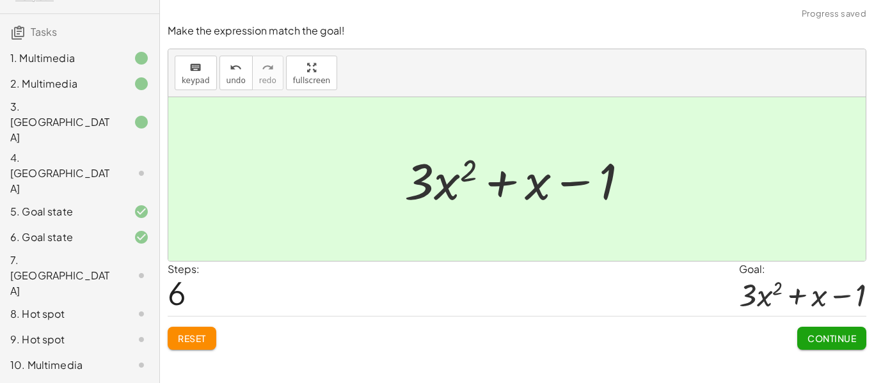
click at [843, 329] on button "Continue" at bounding box center [831, 338] width 69 height 23
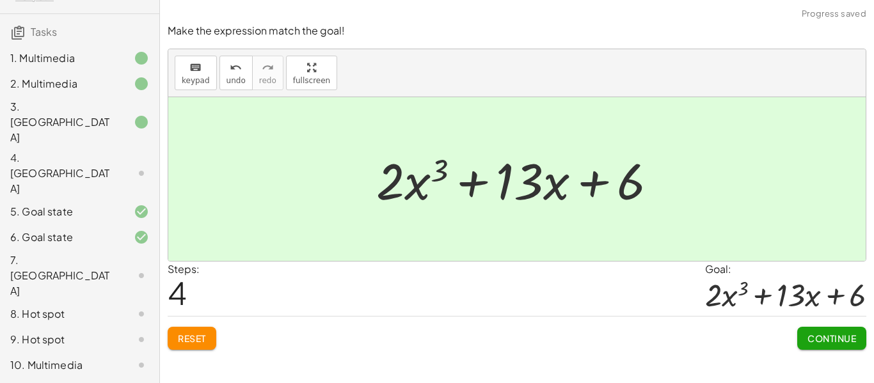
click at [841, 349] on button "Continue" at bounding box center [831, 338] width 69 height 23
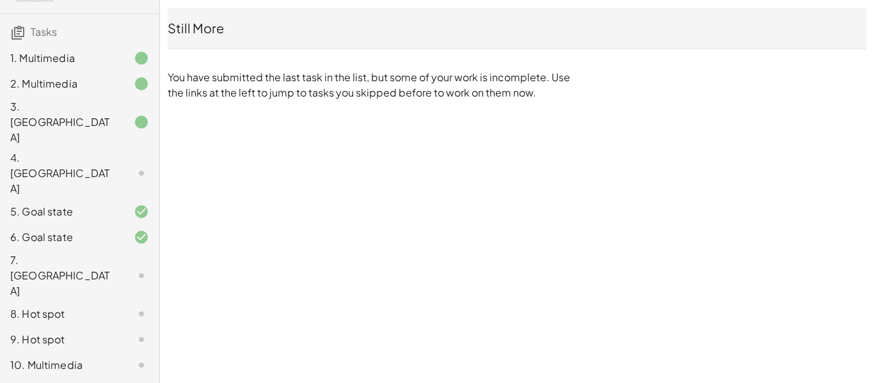
click at [104, 358] on div "10. Multimedia" at bounding box center [61, 365] width 103 height 15
click at [61, 358] on div "10. Multimedia" at bounding box center [61, 365] width 103 height 15
click at [79, 358] on div "10. Multimedia" at bounding box center [61, 365] width 103 height 15
click at [138, 166] on icon at bounding box center [141, 173] width 15 height 15
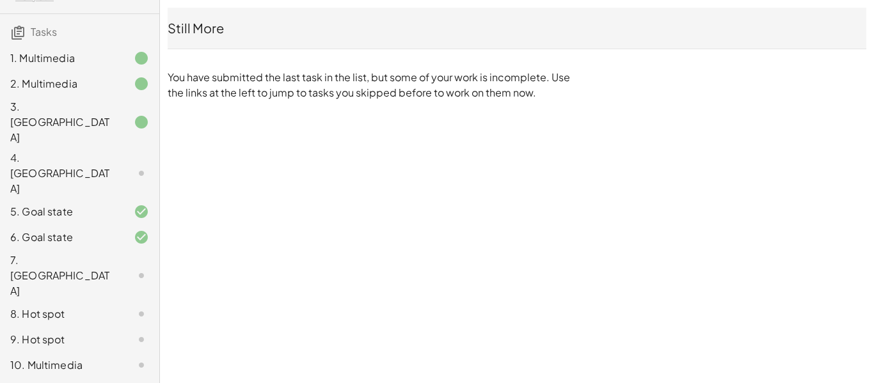
click at [138, 166] on icon at bounding box center [141, 173] width 15 height 15
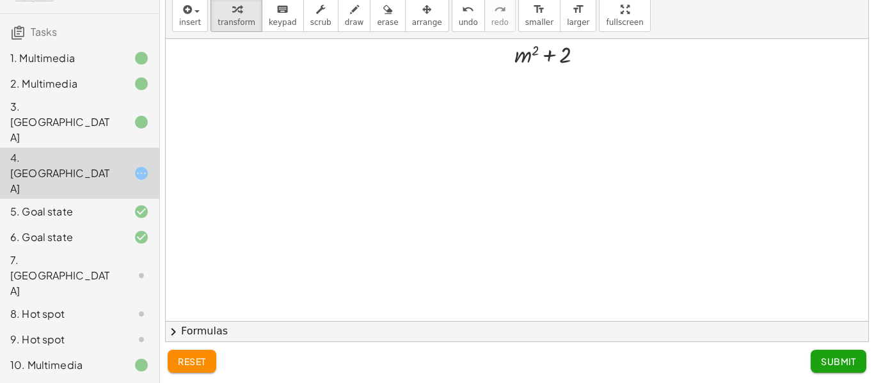
scroll to position [13, 199]
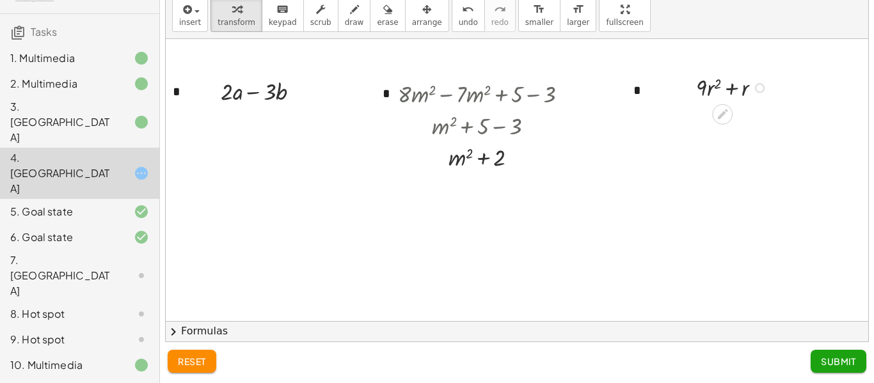
click at [852, 370] on button "Submit" at bounding box center [839, 361] width 56 height 23
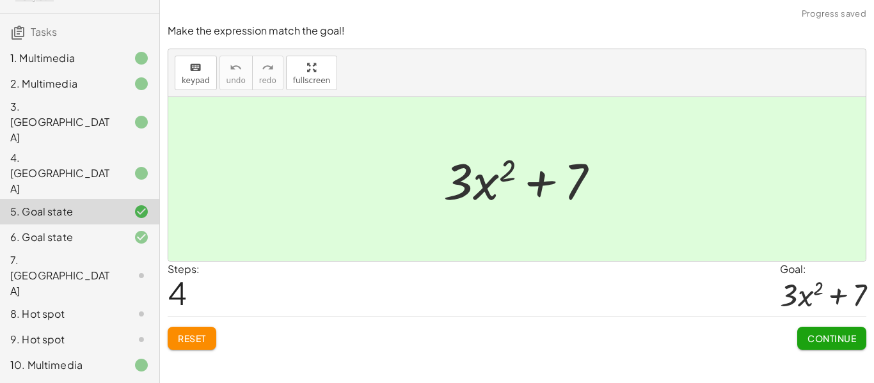
click at [851, 347] on button "Continue" at bounding box center [831, 338] width 69 height 23
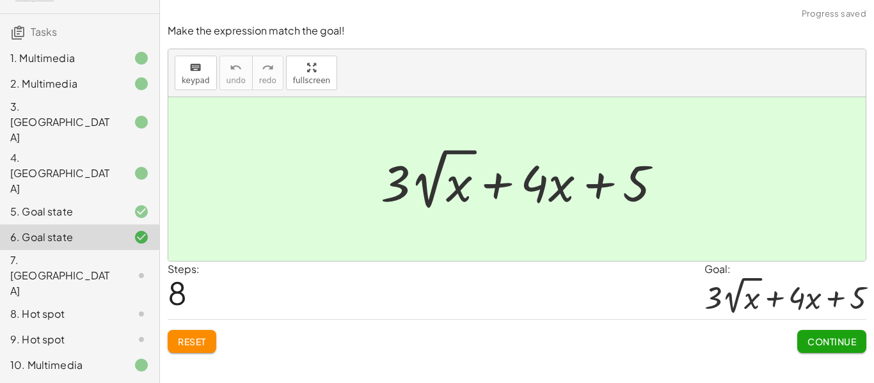
click at [843, 343] on span "Continue" at bounding box center [831, 342] width 49 height 12
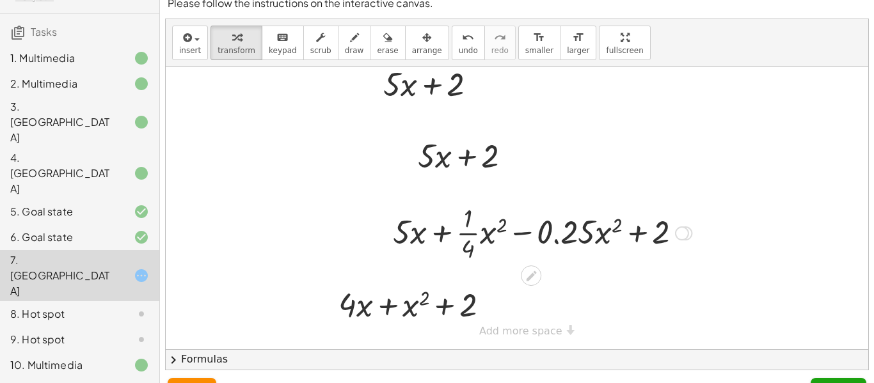
scroll to position [40, 0]
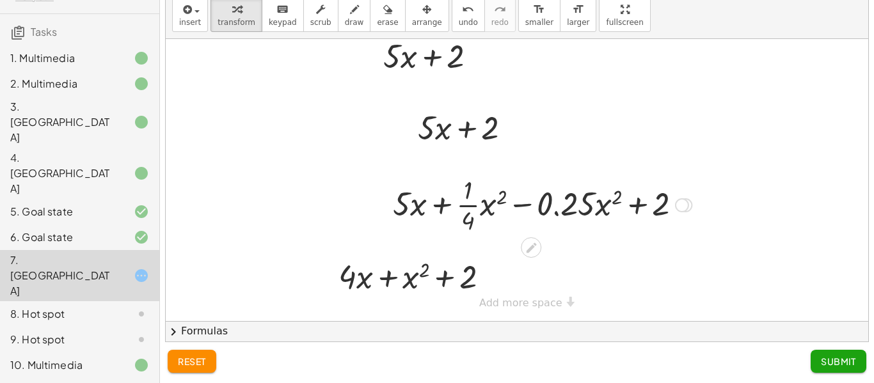
click at [833, 356] on span "Submit" at bounding box center [838, 362] width 35 height 12
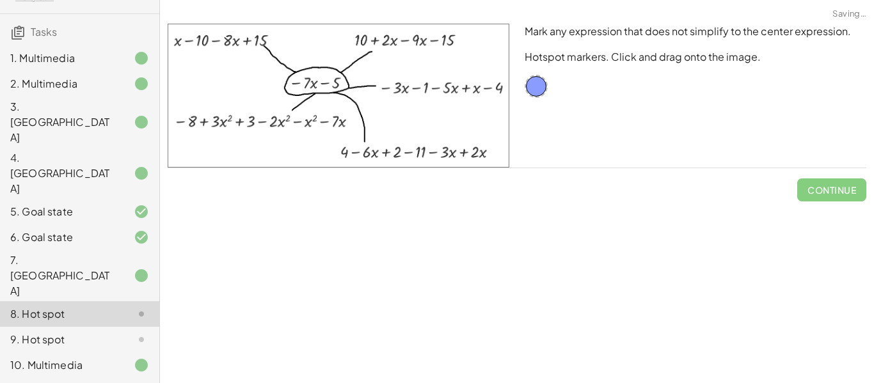
scroll to position [0, 0]
click at [537, 92] on div at bounding box center [536, 86] width 23 height 23
click at [543, 77] on div at bounding box center [536, 86] width 23 height 23
click at [855, 191] on span "Continue" at bounding box center [831, 184] width 69 height 33
click at [837, 193] on span "Continue" at bounding box center [831, 184] width 69 height 33
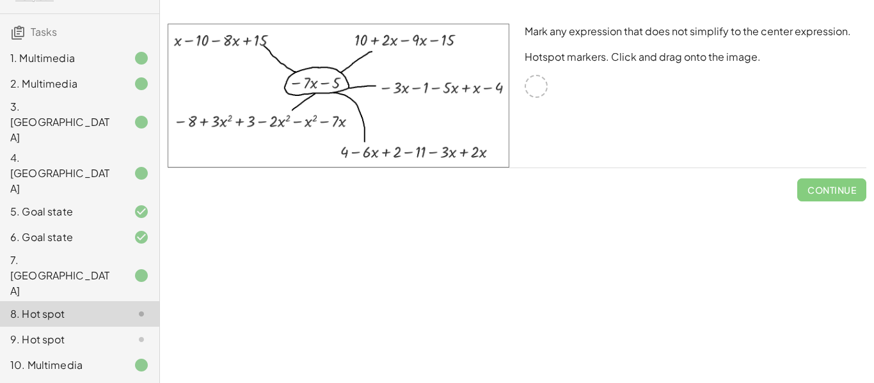
click at [841, 196] on span "Continue" at bounding box center [831, 184] width 69 height 33
click at [0, 0] on div "Mark any expression that does not simplify to the center expression. Hotspot ma…" at bounding box center [0, 0] width 0 height 0
click at [822, 196] on span "Continue" at bounding box center [831, 184] width 69 height 33
click at [830, 193] on span "Continue" at bounding box center [831, 184] width 69 height 33
click at [839, 187] on span "Continue" at bounding box center [831, 184] width 69 height 33
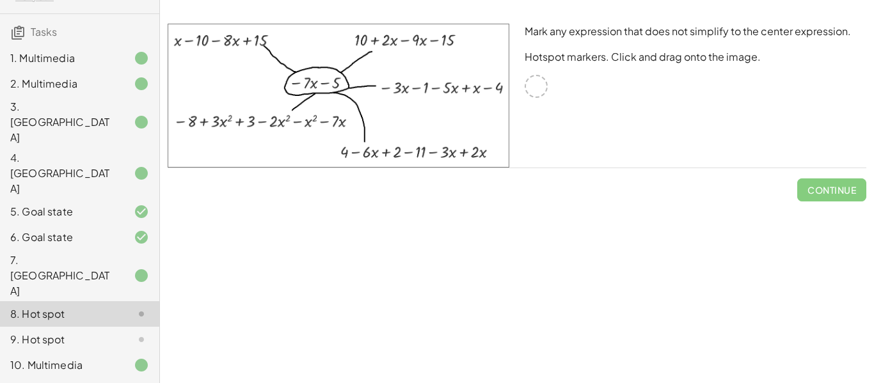
click at [831, 193] on span "Continue" at bounding box center [831, 184] width 69 height 33
click at [827, 198] on span "Continue" at bounding box center [831, 184] width 69 height 33
click at [828, 198] on span "Continue" at bounding box center [831, 184] width 69 height 33
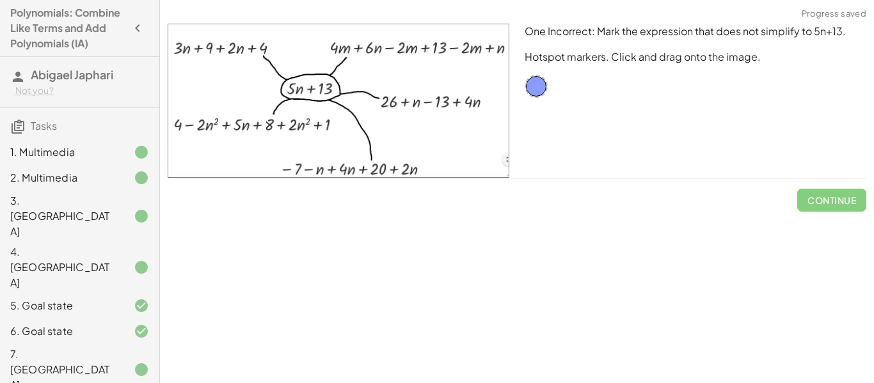
scroll to position [94, 0]
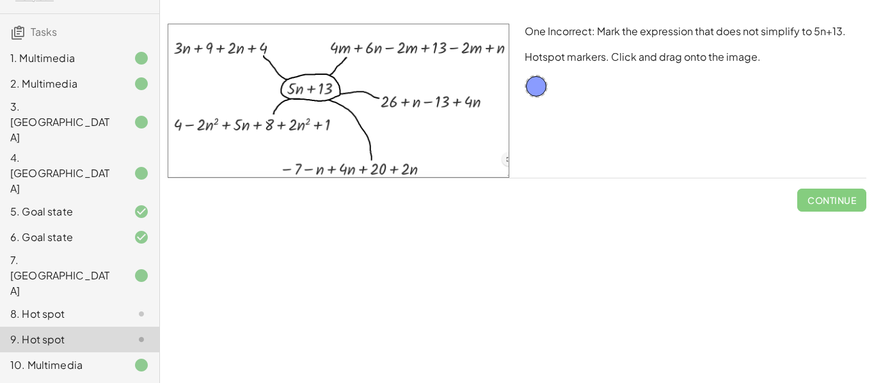
click at [66, 104] on div "3. Canvas" at bounding box center [61, 122] width 103 height 46
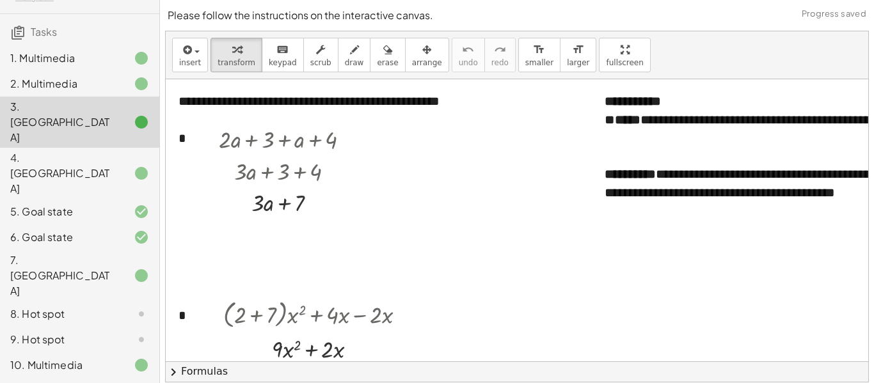
click at [628, 143] on div at bounding box center [844, 138] width 479 height 19
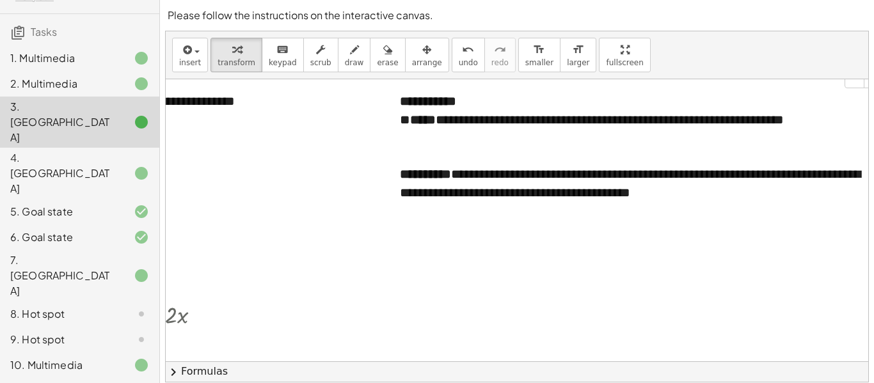
scroll to position [0, 206]
click at [814, 124] on div "**********" at bounding box center [638, 120] width 479 height 19
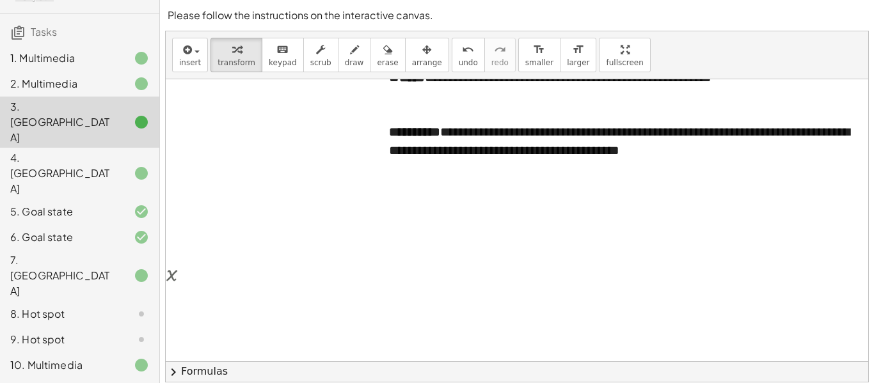
scroll to position [26, 216]
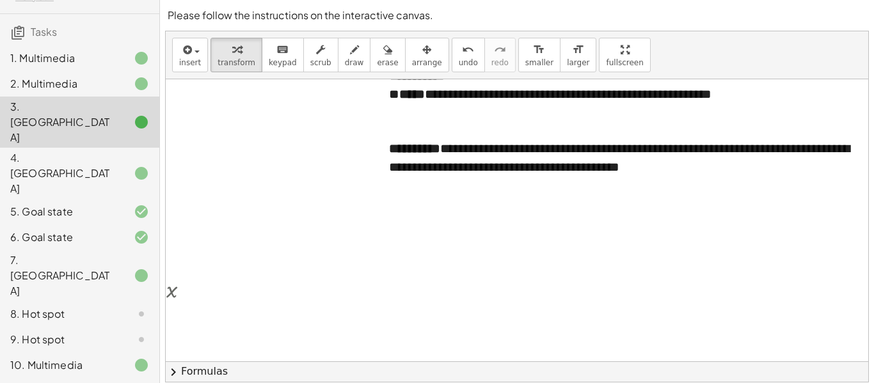
click at [697, 146] on div "**********" at bounding box center [628, 157] width 479 height 36
click at [860, 146] on div "**********" at bounding box center [628, 157] width 479 height 36
click at [583, 169] on div "**********" at bounding box center [628, 157] width 479 height 36
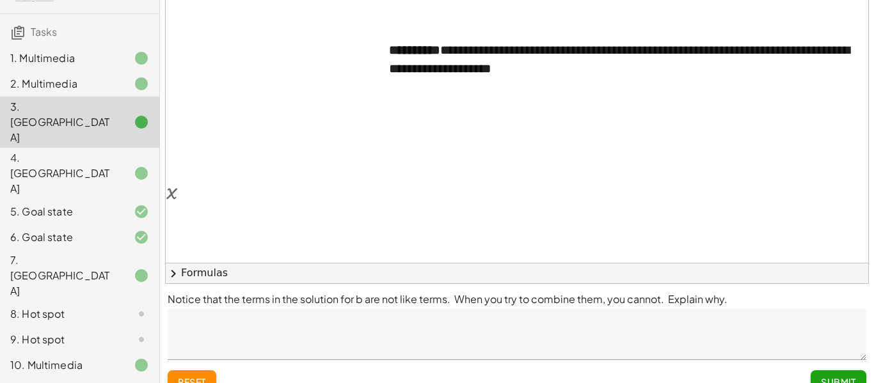
scroll to position [119, 0]
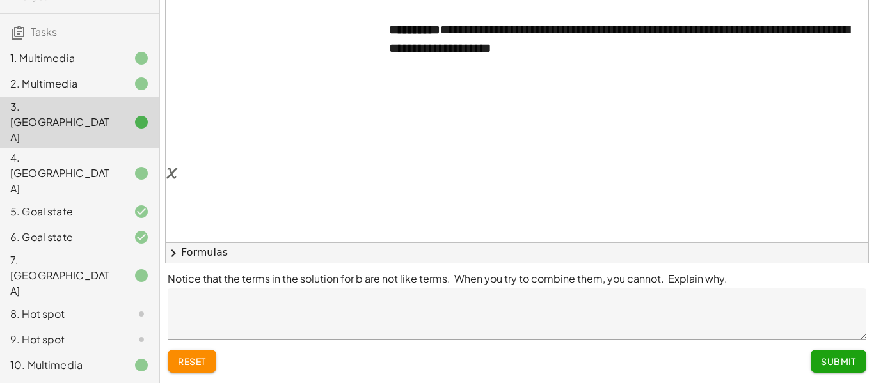
click at [837, 361] on span "Submit" at bounding box center [838, 362] width 35 height 12
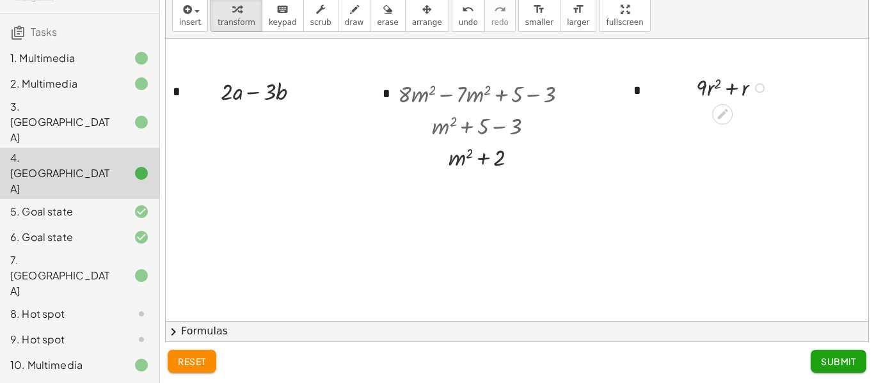
scroll to position [40, 0]
click at [280, 180] on div at bounding box center [429, 308] width 925 height 564
click at [29, 306] on div "8. Hot spot" at bounding box center [61, 313] width 103 height 15
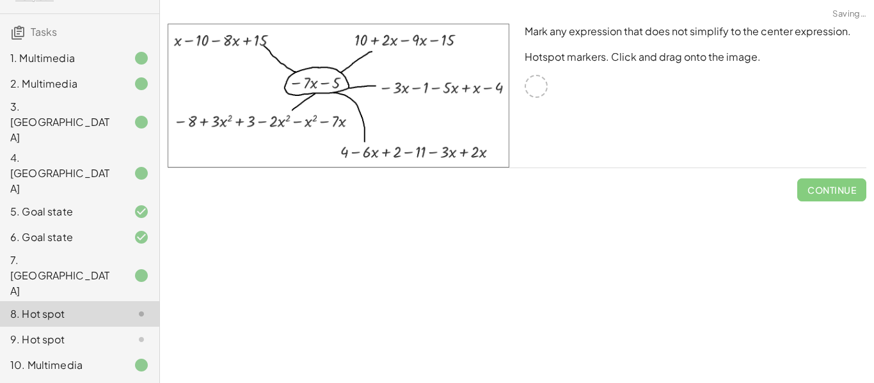
scroll to position [0, 0]
click at [59, 332] on div "9. Hot spot" at bounding box center [61, 339] width 103 height 15
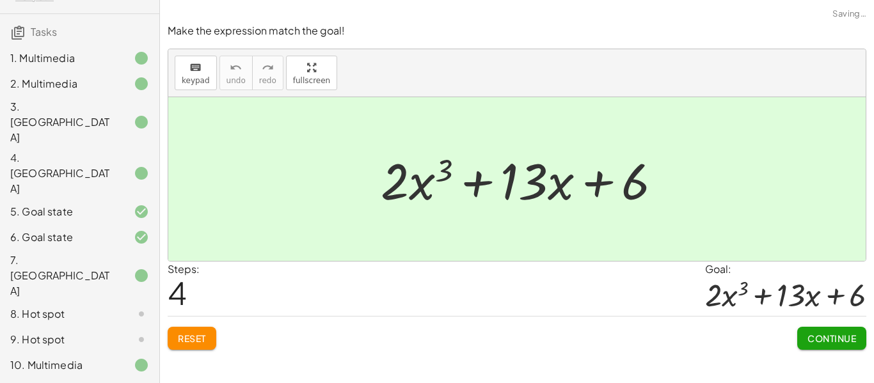
click at [830, 344] on span "Continue" at bounding box center [831, 339] width 49 height 12
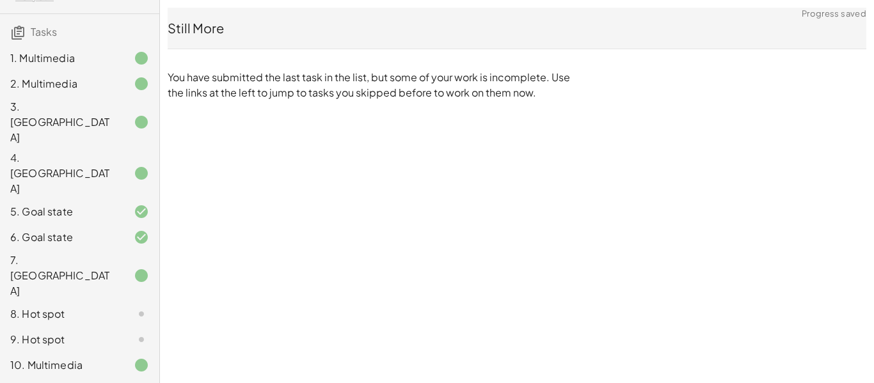
click at [0, 0] on div "Polynomials: Combine Like Terms and Add Polynomials (IA) Abigael Japhari Not yo…" at bounding box center [0, 0] width 0 height 0
click at [33, 352] on div "8. Hot spot" at bounding box center [79, 365] width 159 height 26
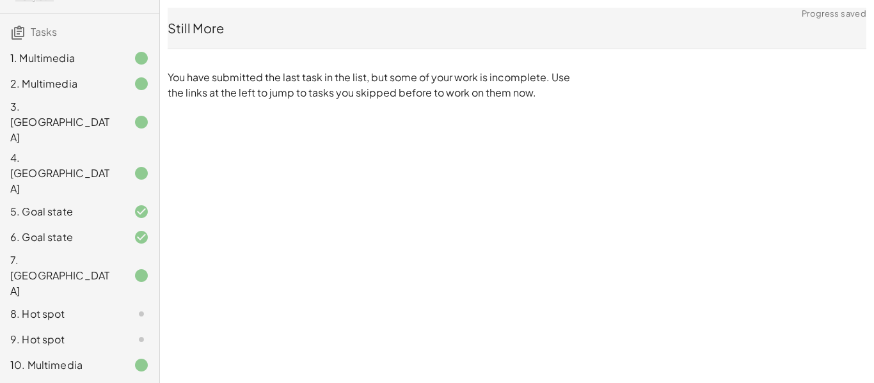
click at [45, 306] on div "8. Hot spot" at bounding box center [61, 313] width 103 height 15
click at [140, 306] on icon at bounding box center [141, 313] width 15 height 15
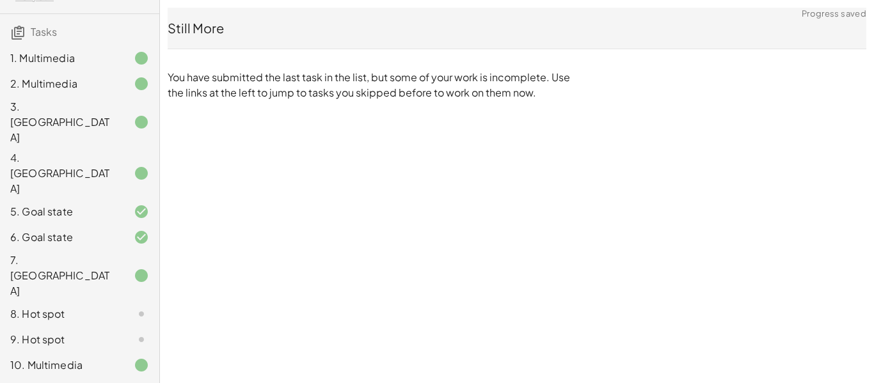
click at [140, 306] on icon at bounding box center [141, 313] width 15 height 15
click at [36, 306] on div "8. Hot spot" at bounding box center [61, 313] width 103 height 15
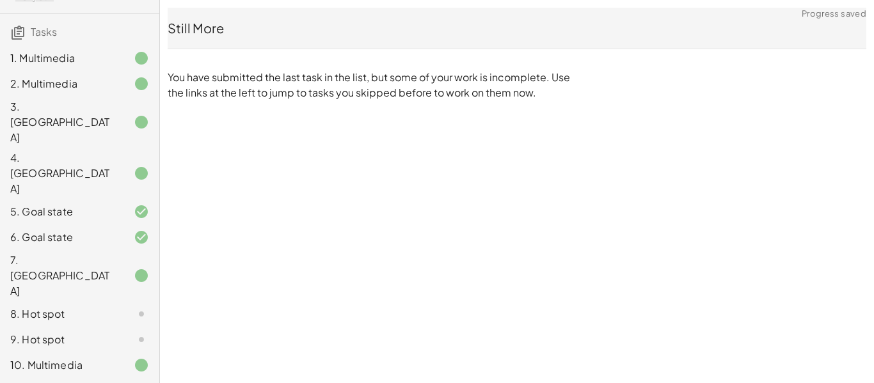
click at [36, 306] on div "8. Hot spot" at bounding box center [61, 313] width 103 height 15
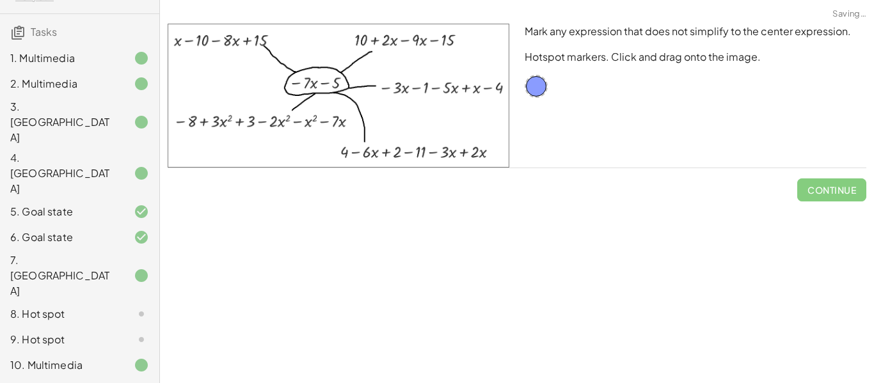
click at [36, 306] on div "8. Hot spot" at bounding box center [61, 313] width 103 height 15
click at [229, 301] on div "Adding Polynomials In this activity you will learn how to add like terms and po…" at bounding box center [517, 191] width 714 height 383
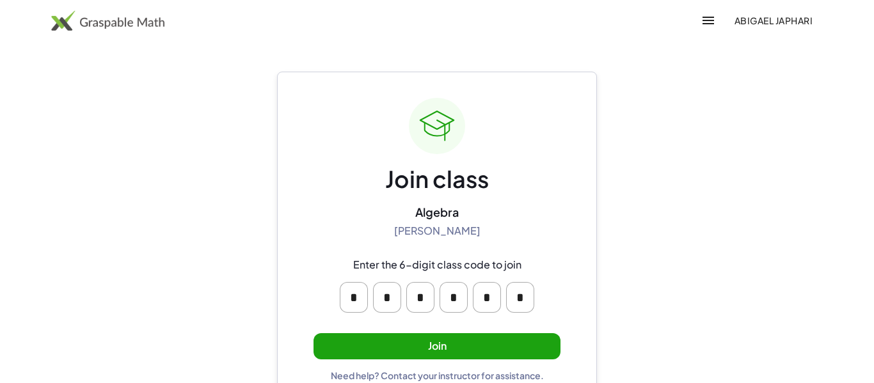
click at [410, 343] on button "Join" at bounding box center [436, 346] width 247 height 26
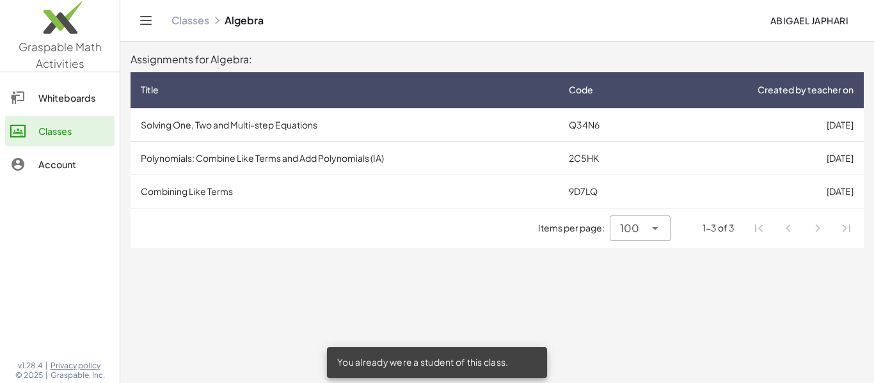
click at [434, 168] on td "Polynomials: Combine Like Terms and Add Polynomials (IA)" at bounding box center [345, 157] width 428 height 33
click at [280, 196] on td "Combining Like Terms" at bounding box center [345, 191] width 428 height 33
click at [226, 187] on td "Combining Like Terms" at bounding box center [345, 191] width 428 height 33
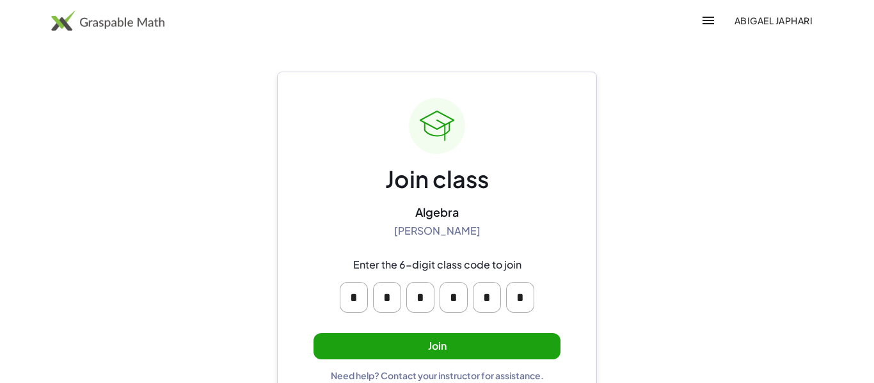
click at [393, 340] on button "Join" at bounding box center [436, 346] width 247 height 26
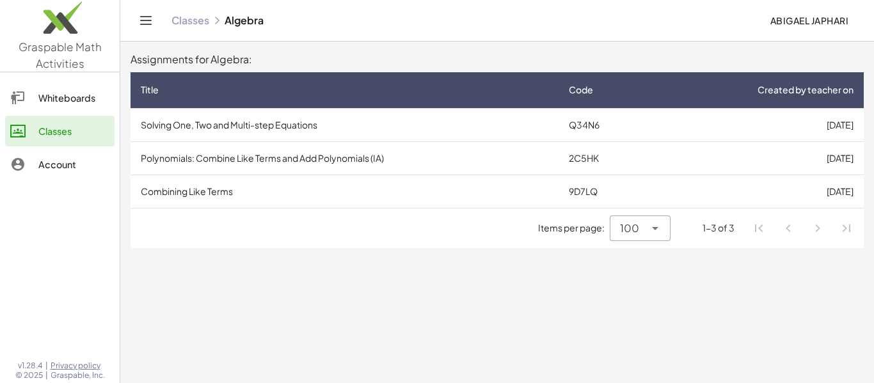
click at [398, 177] on td "Combining Like Terms" at bounding box center [345, 191] width 428 height 33
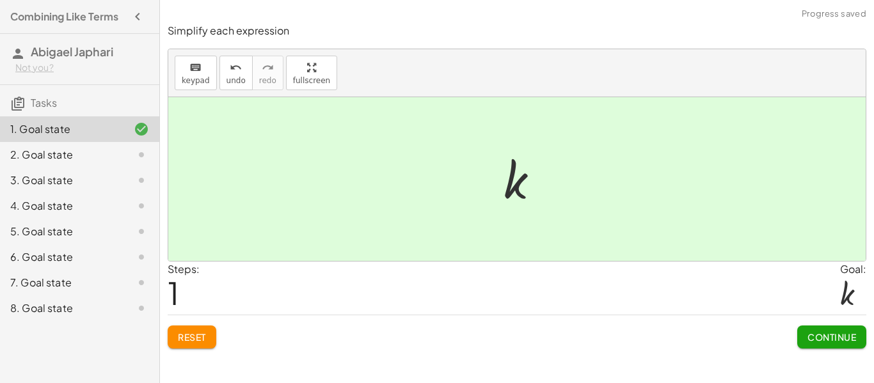
click at [836, 345] on button "Continue" at bounding box center [831, 337] width 69 height 23
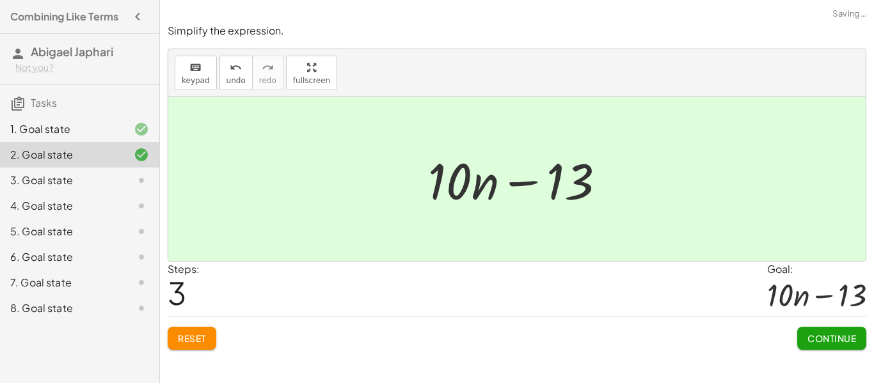
click at [0, 0] on div "Simplify the expression. keyboard keypad undo undo redo redo fullscreen + n − 1…" at bounding box center [0, 0] width 0 height 0
click at [830, 347] on button "Continue" at bounding box center [831, 338] width 69 height 23
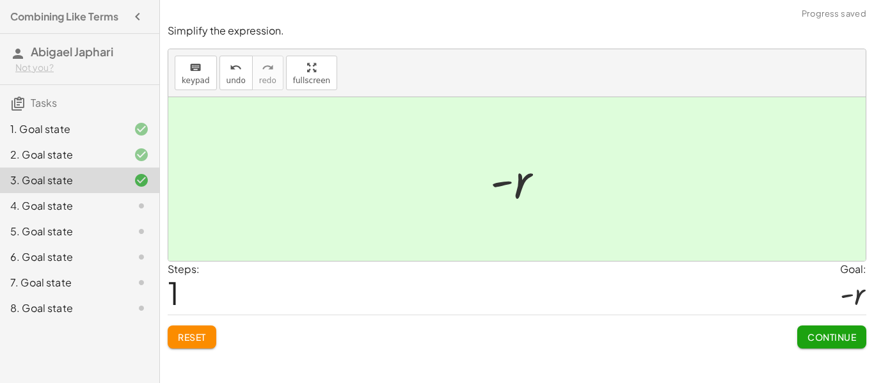
click at [862, 333] on button "Continue" at bounding box center [831, 337] width 69 height 23
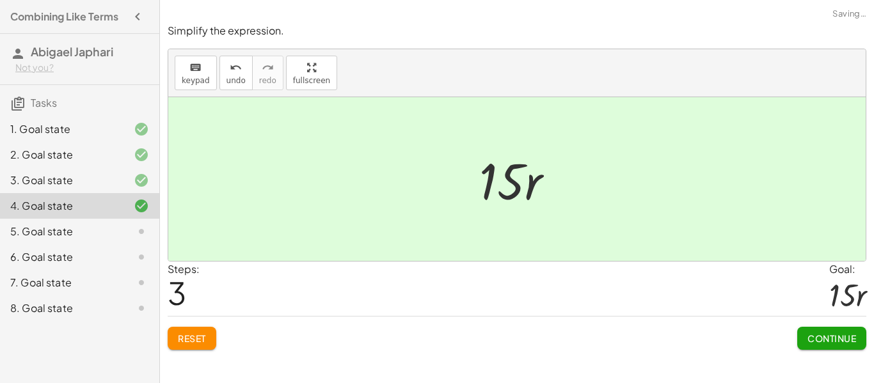
click at [842, 349] on button "Continue" at bounding box center [831, 338] width 69 height 23
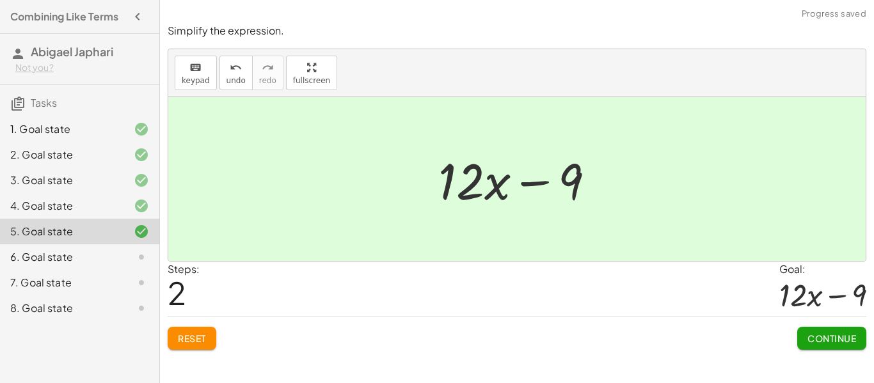
click at [832, 349] on button "Continue" at bounding box center [831, 338] width 69 height 23
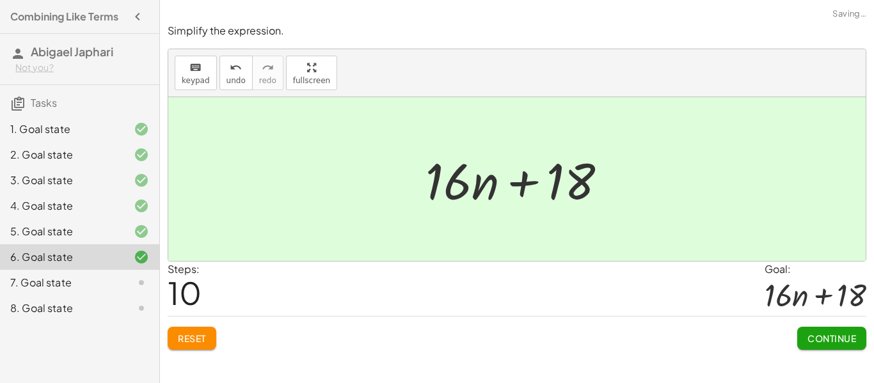
click at [848, 342] on span "Continue" at bounding box center [831, 339] width 49 height 12
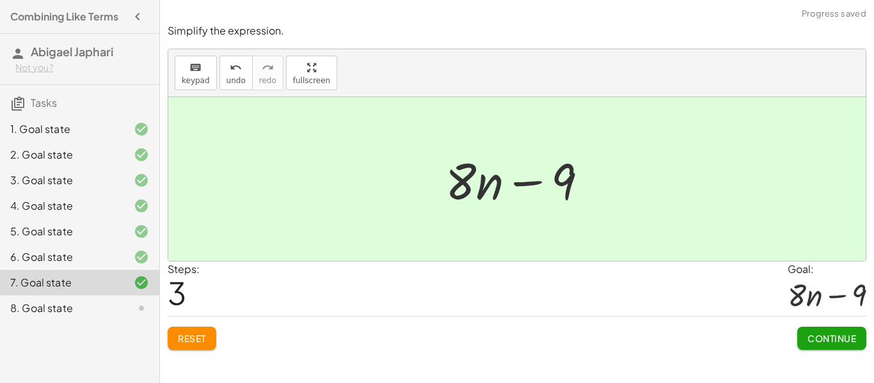
click at [822, 349] on button "Continue" at bounding box center [831, 338] width 69 height 23
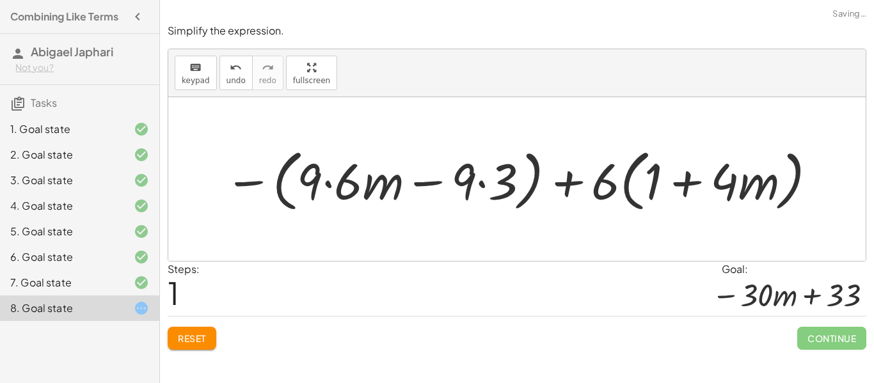
click at [194, 337] on span "Reset" at bounding box center [192, 339] width 28 height 12
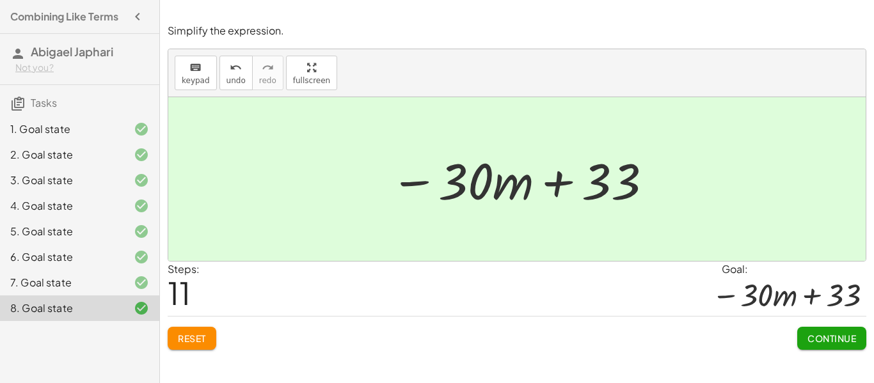
click at [835, 338] on span "Continue" at bounding box center [831, 339] width 49 height 12
